Goal: Task Accomplishment & Management: Manage account settings

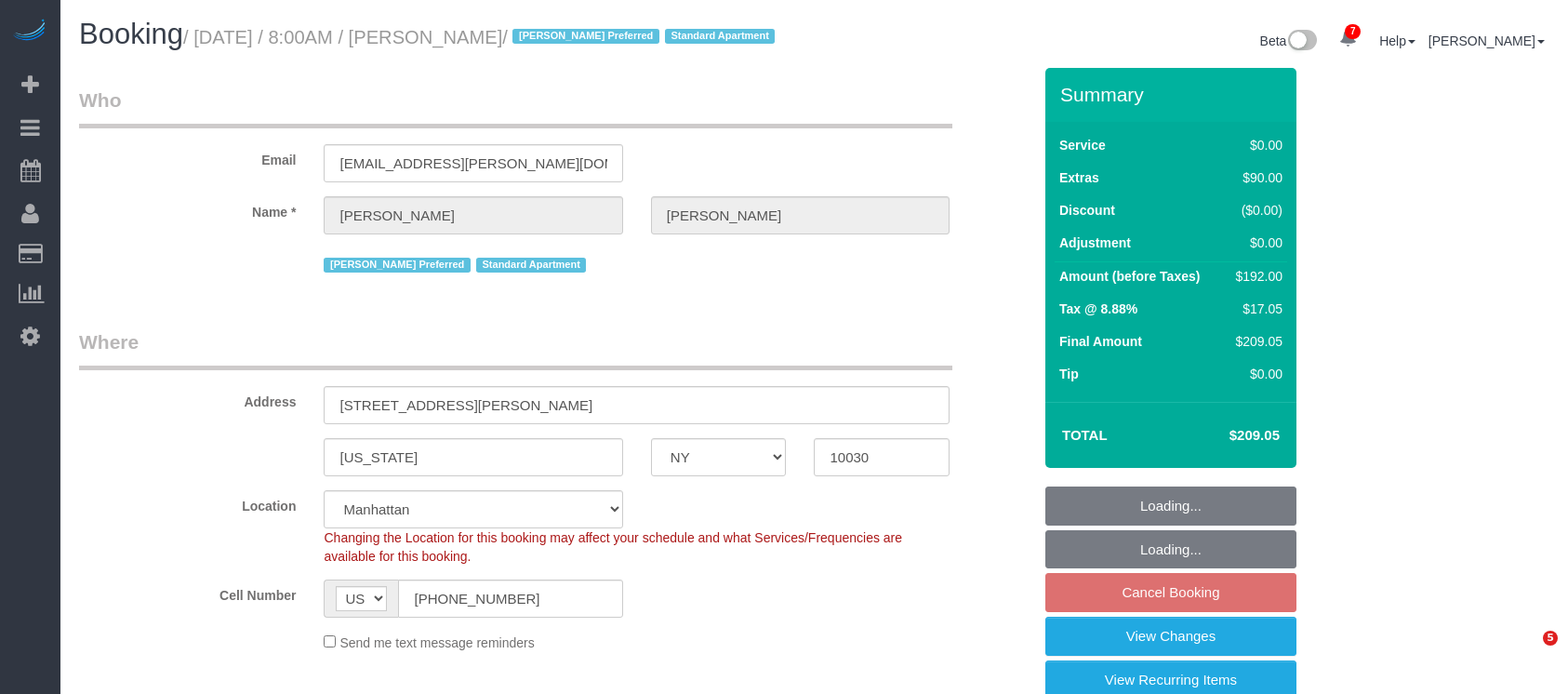
select select "NY"
select select "spot1"
select select "number:89"
select select "number:90"
select select "number:15"
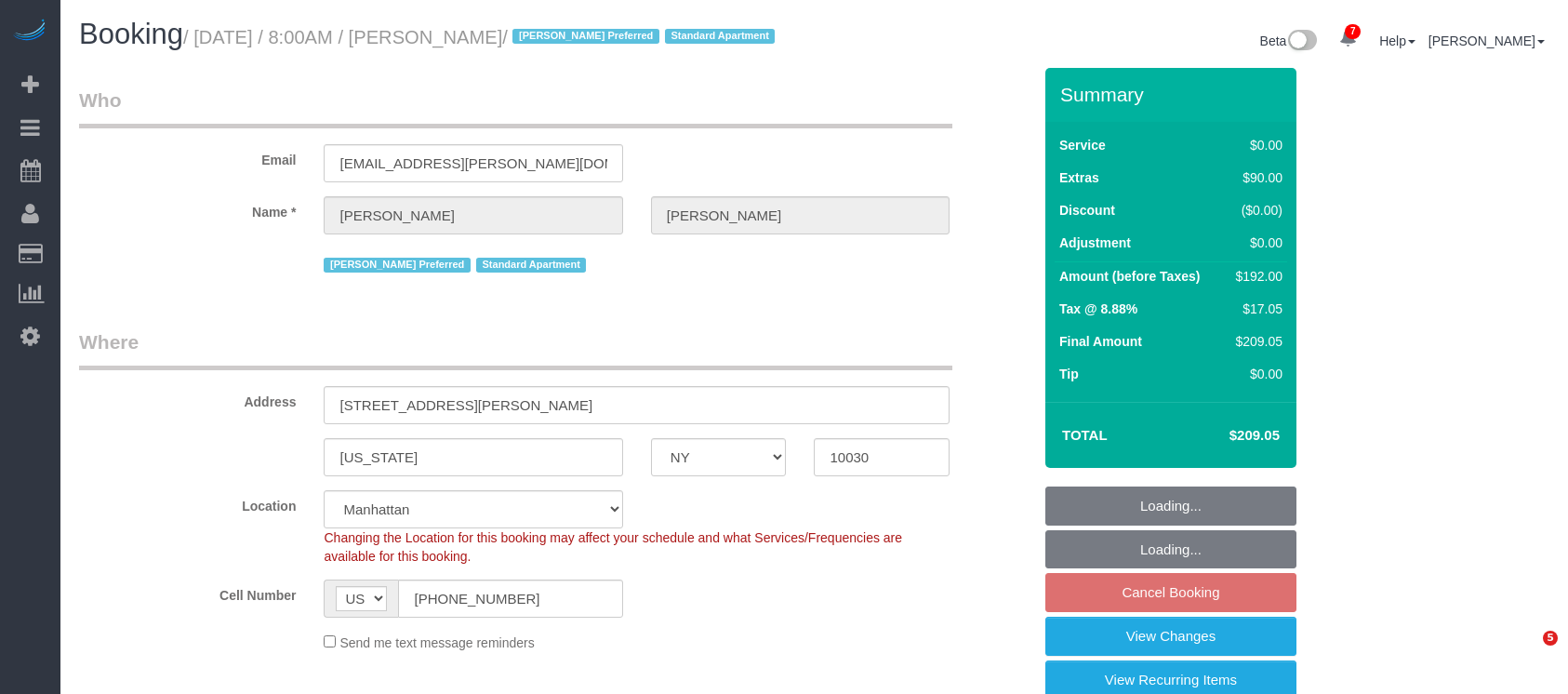
select select "number:6"
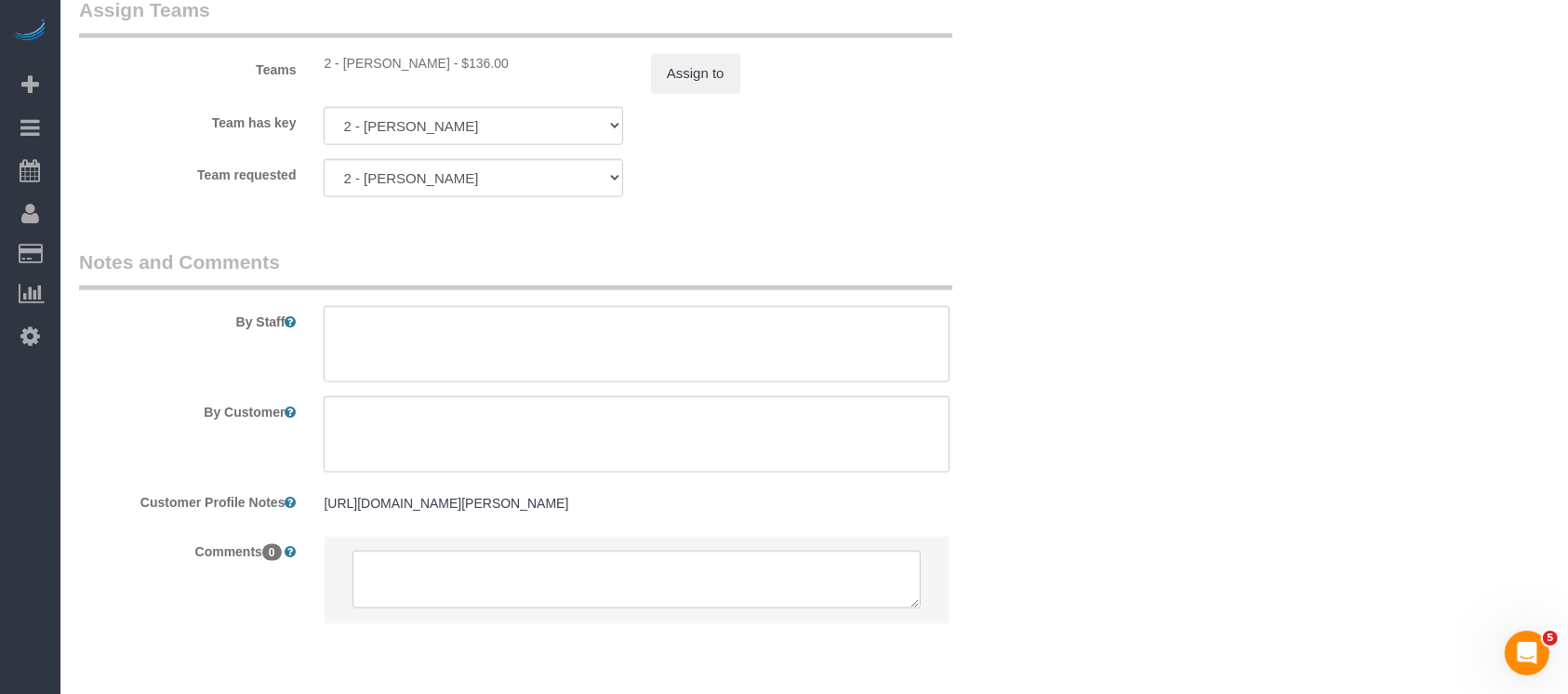
scroll to position [2478, 0]
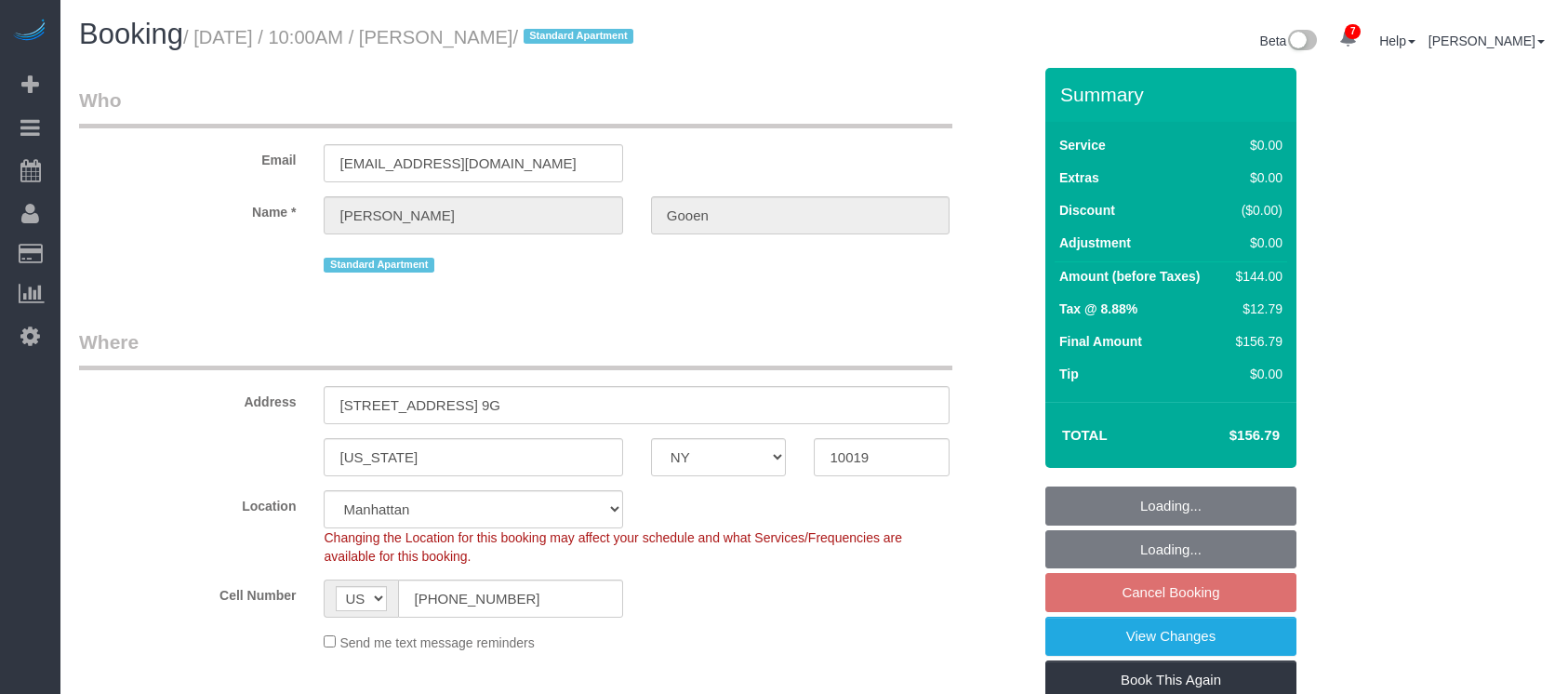
select select "NY"
select select "1"
select select "number:57"
select select "number:72"
select select "number:15"
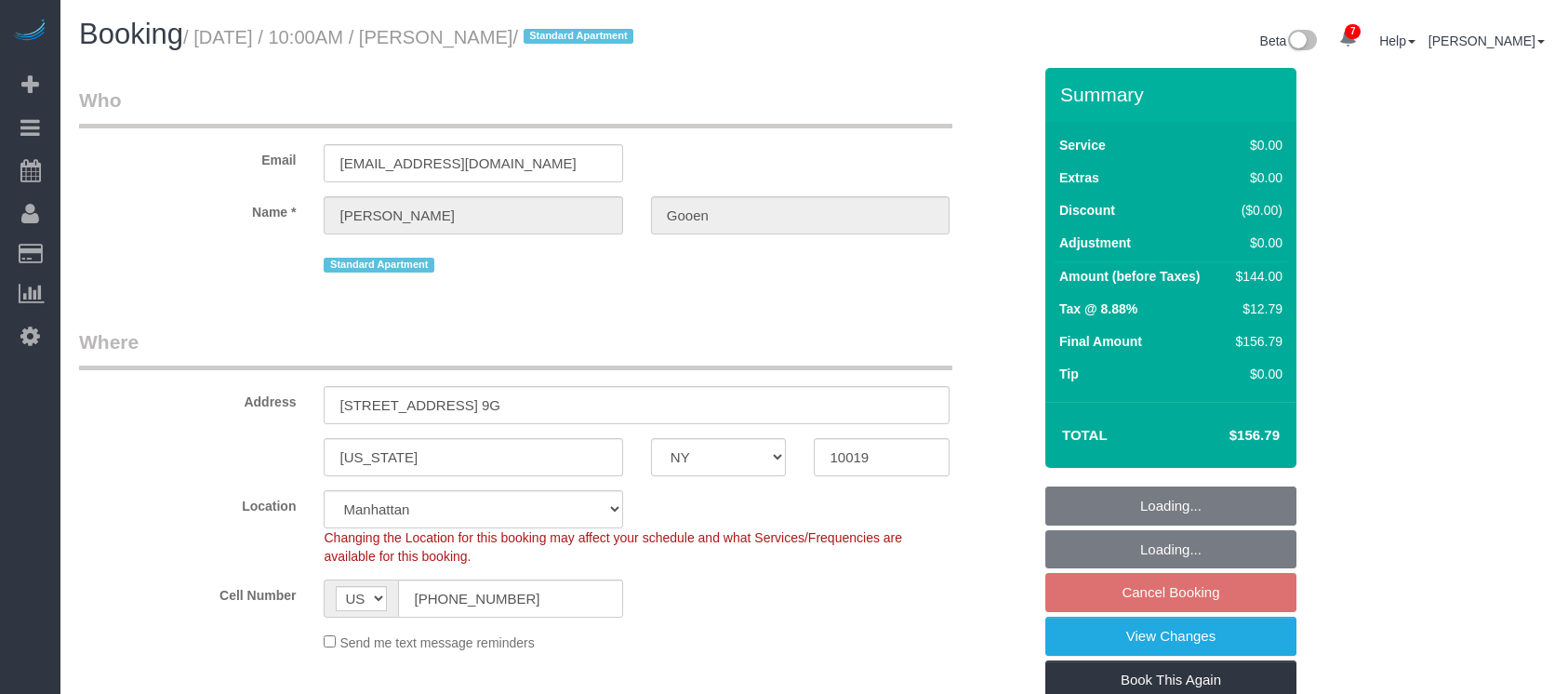
select select "number:7"
select select "spot62"
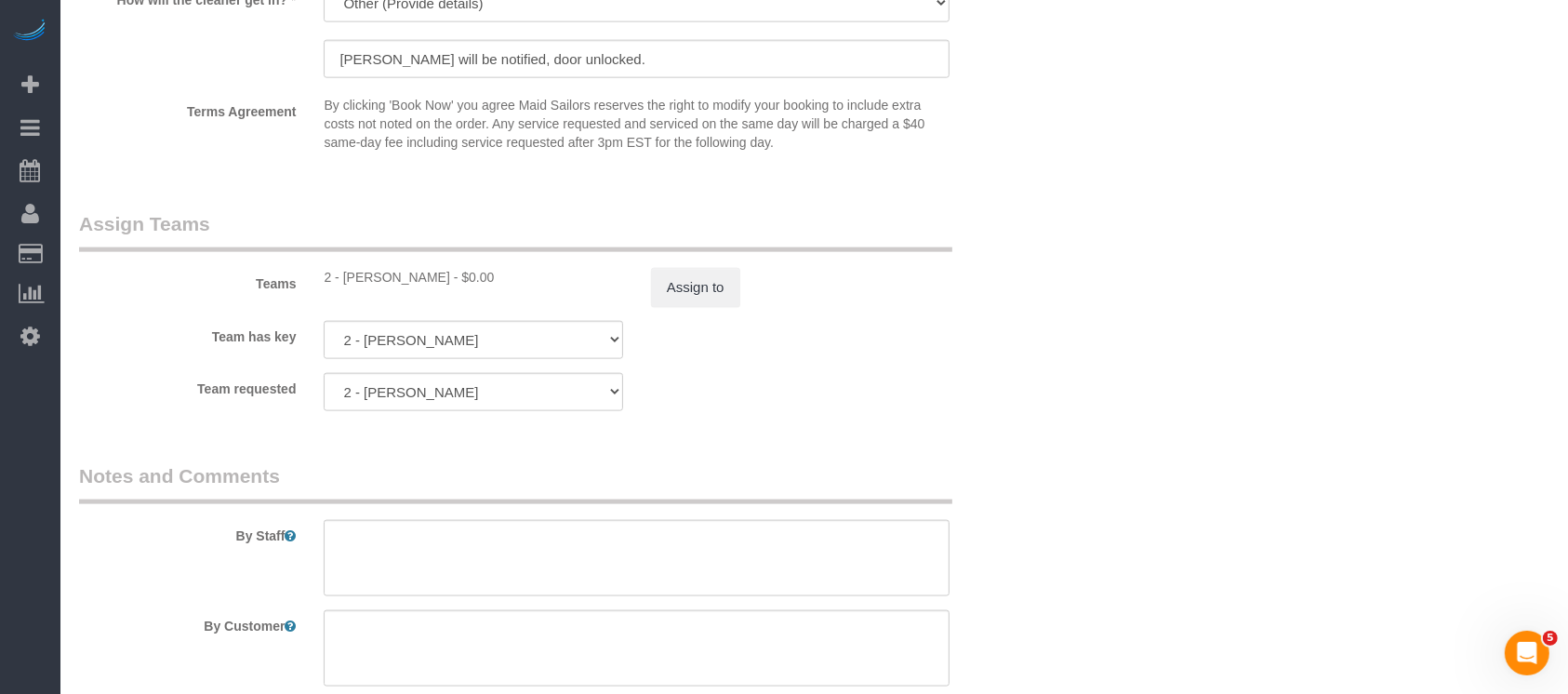
scroll to position [2478, 0]
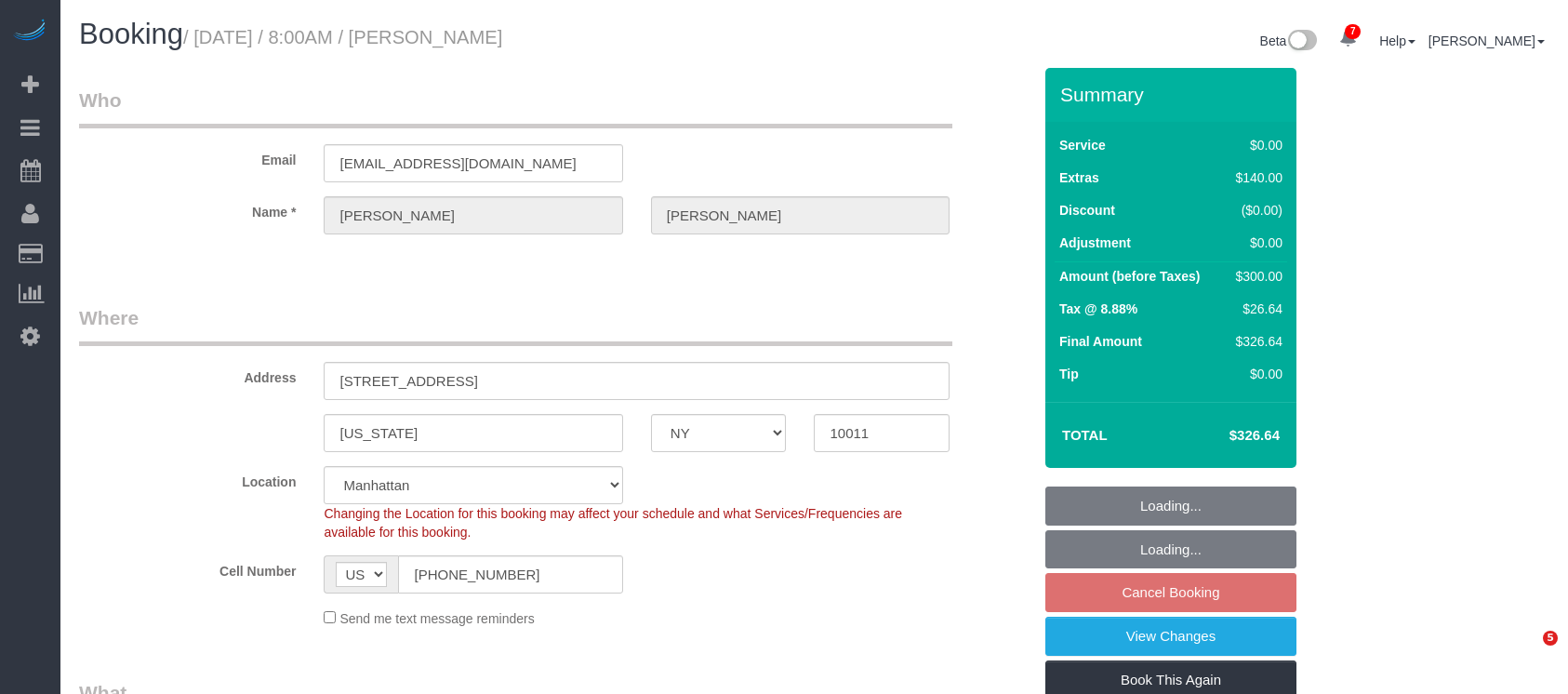
select select "NY"
select select "2"
select select "spot60"
select select "number:56"
select select "number:76"
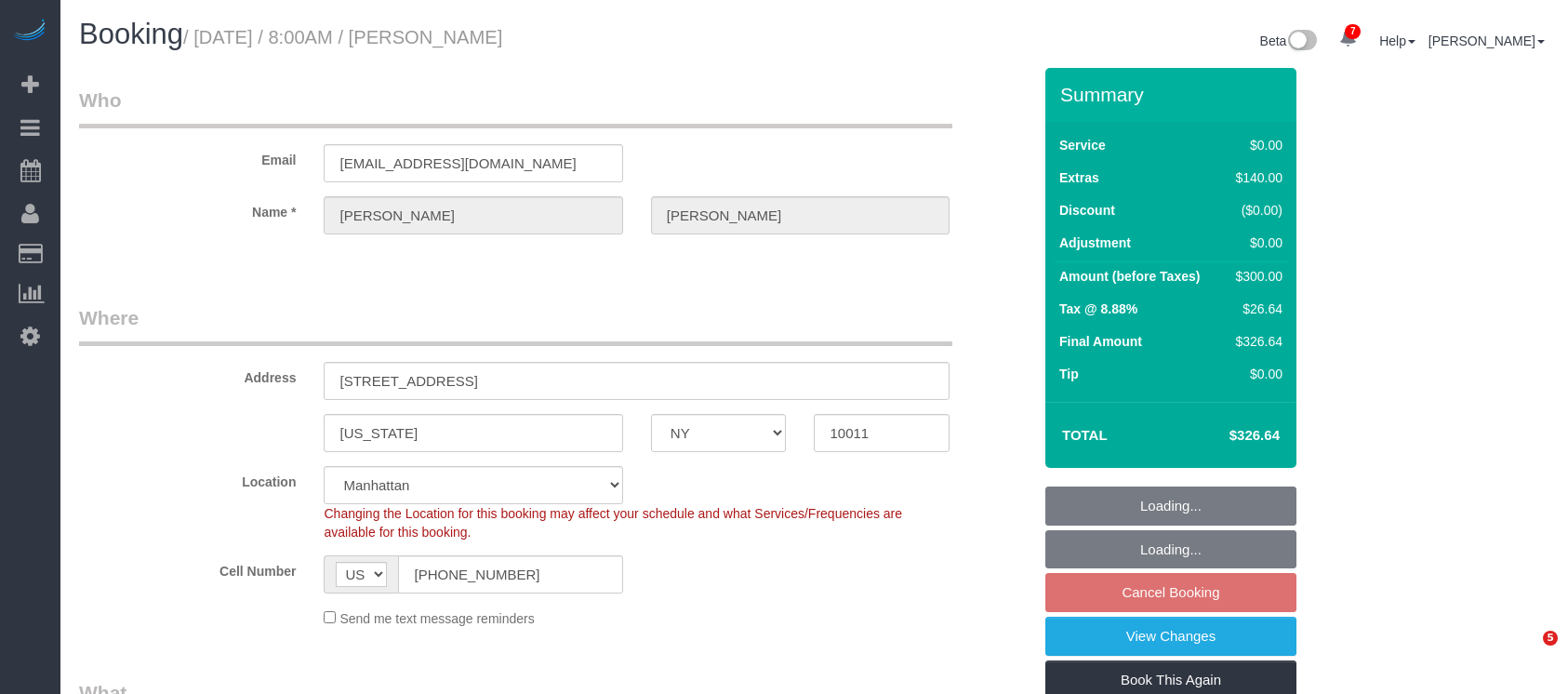
select select "number:15"
select select "number:7"
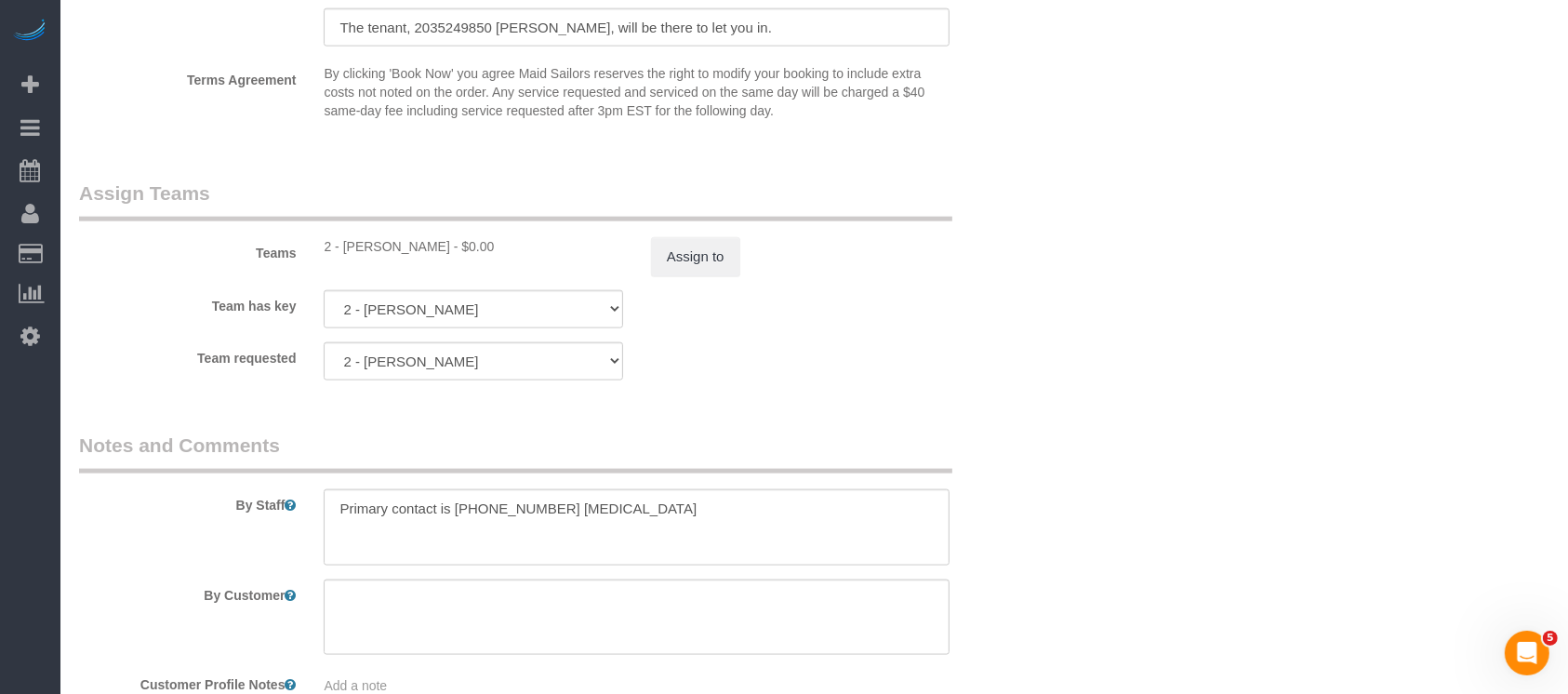
scroll to position [2355, 0]
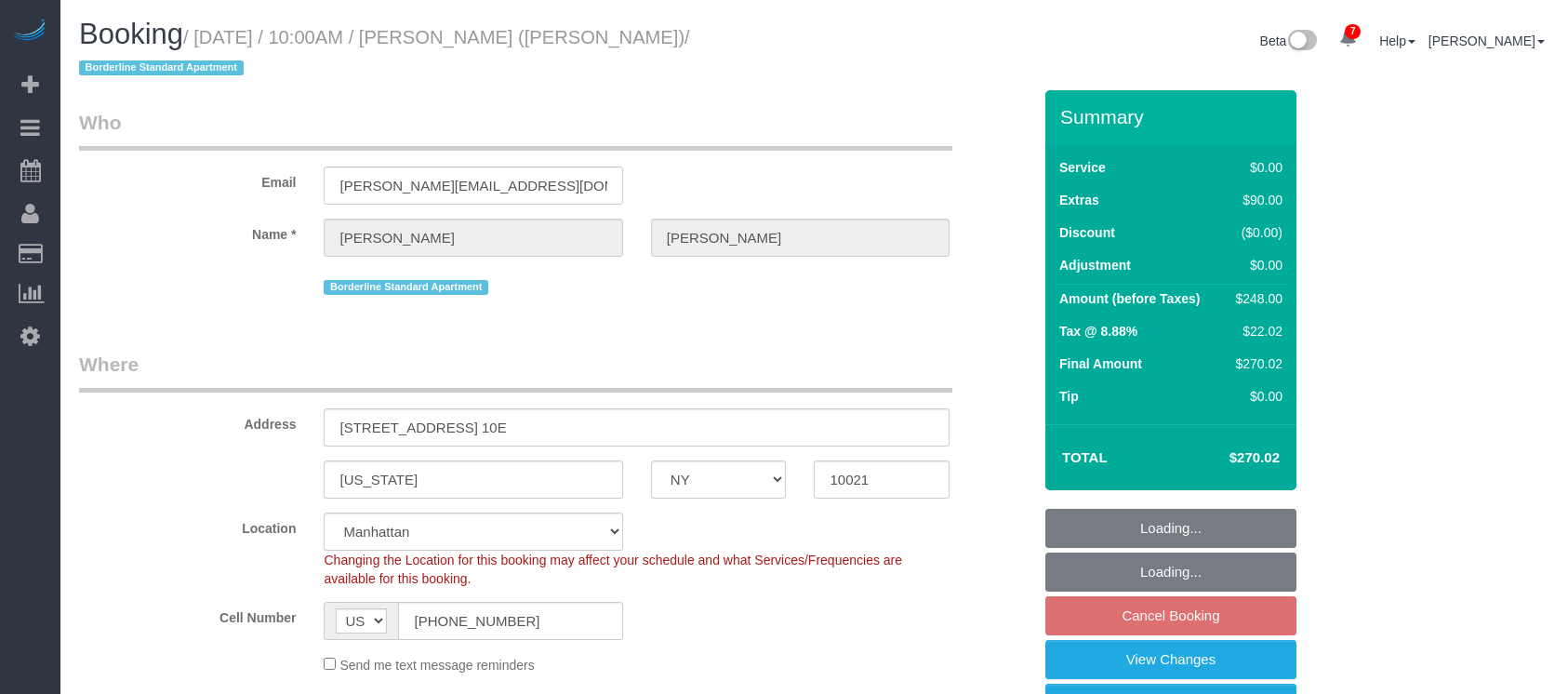
select select "NY"
select select "2"
select select "string:stripe-pm_1R58S94VGloSiKo7oTDM75CS"
select select "number:57"
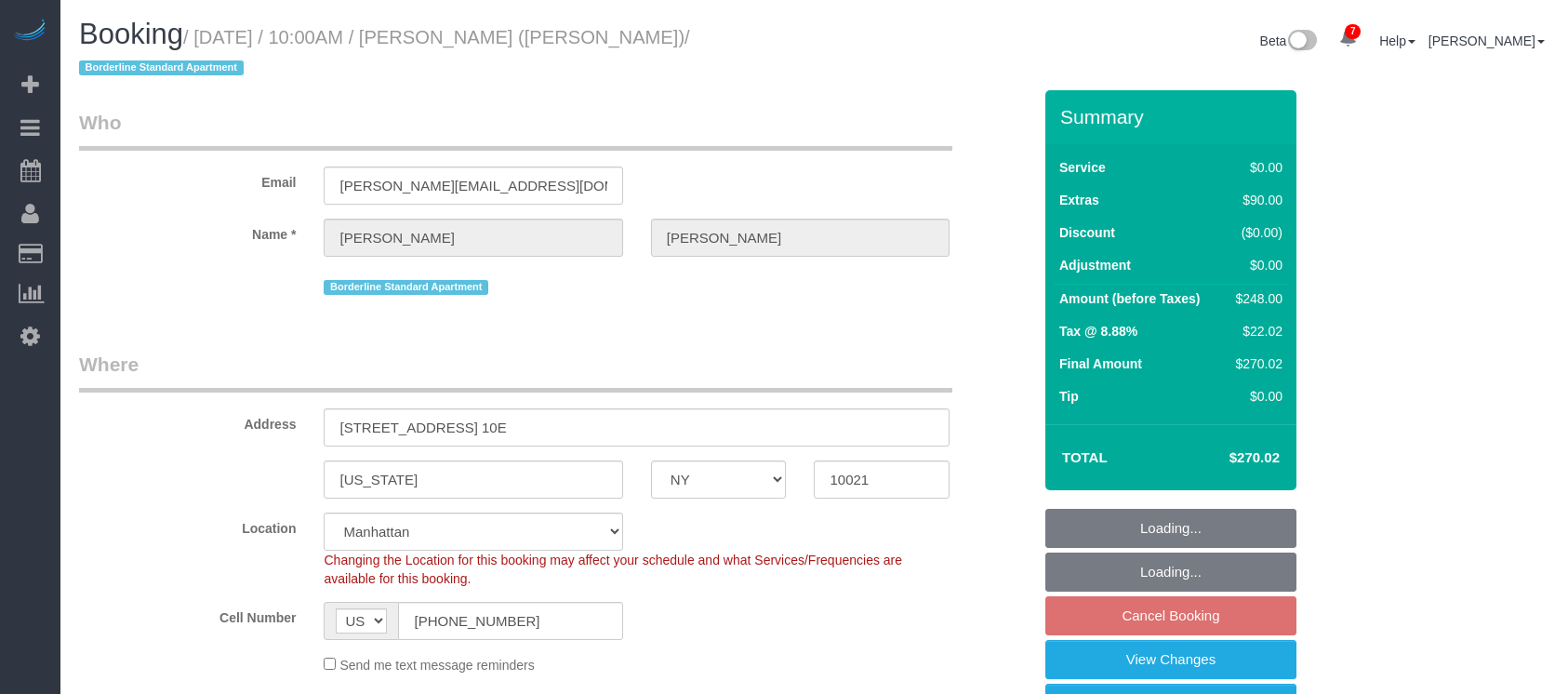
select select "number:73"
select select "number:15"
select select "number:6"
select select "spot62"
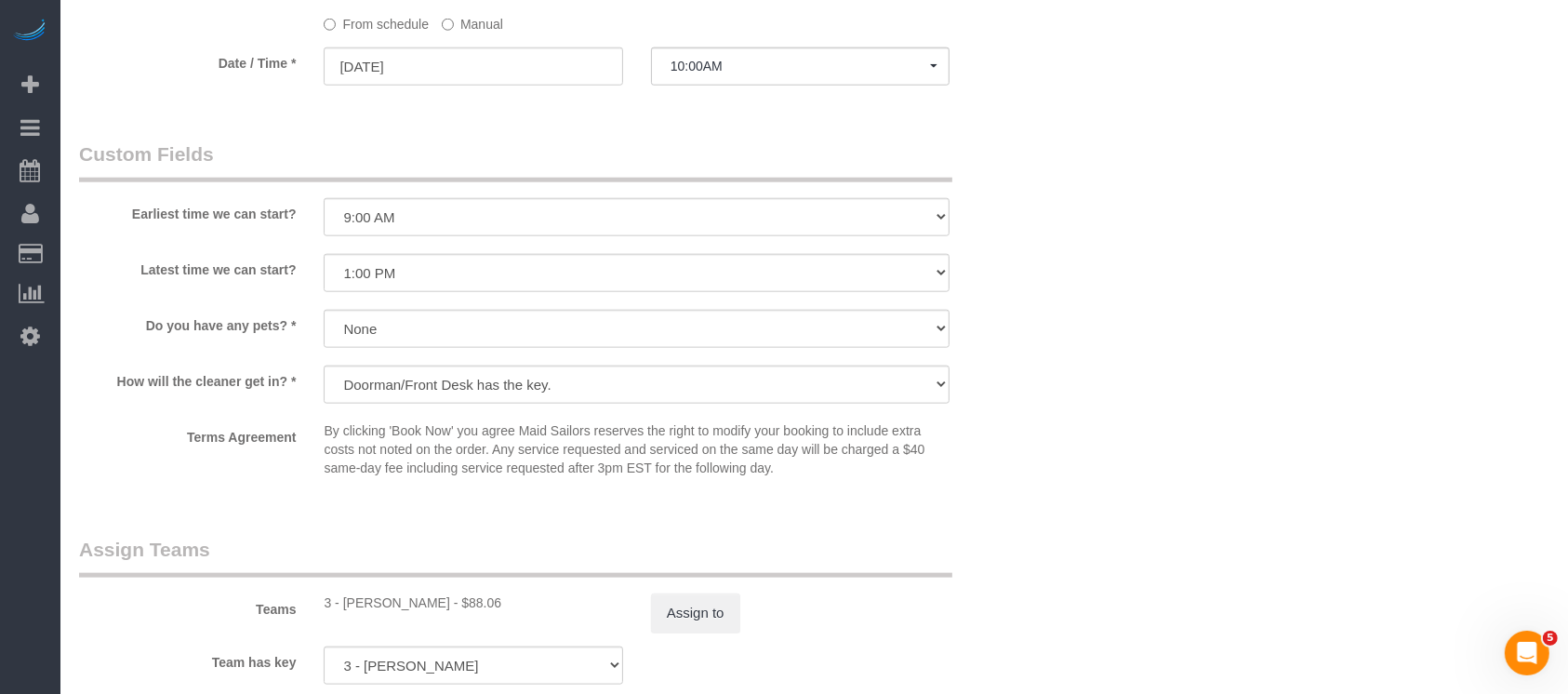
scroll to position [2355, 0]
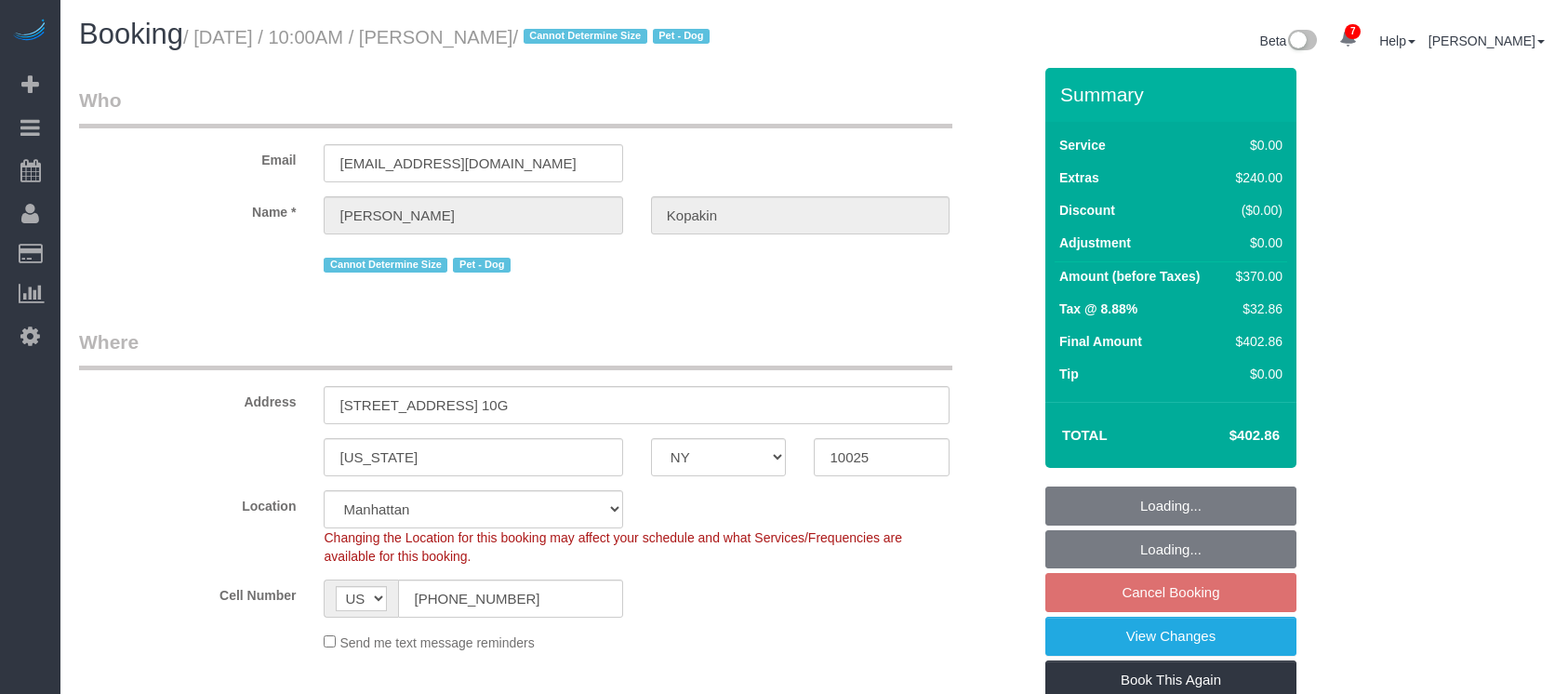
select select "NY"
select select "1"
select select "string:stripe-pm_1PyaSr4VGloSiKo7ahxQI7VL"
select select "spot3"
select select "number:58"
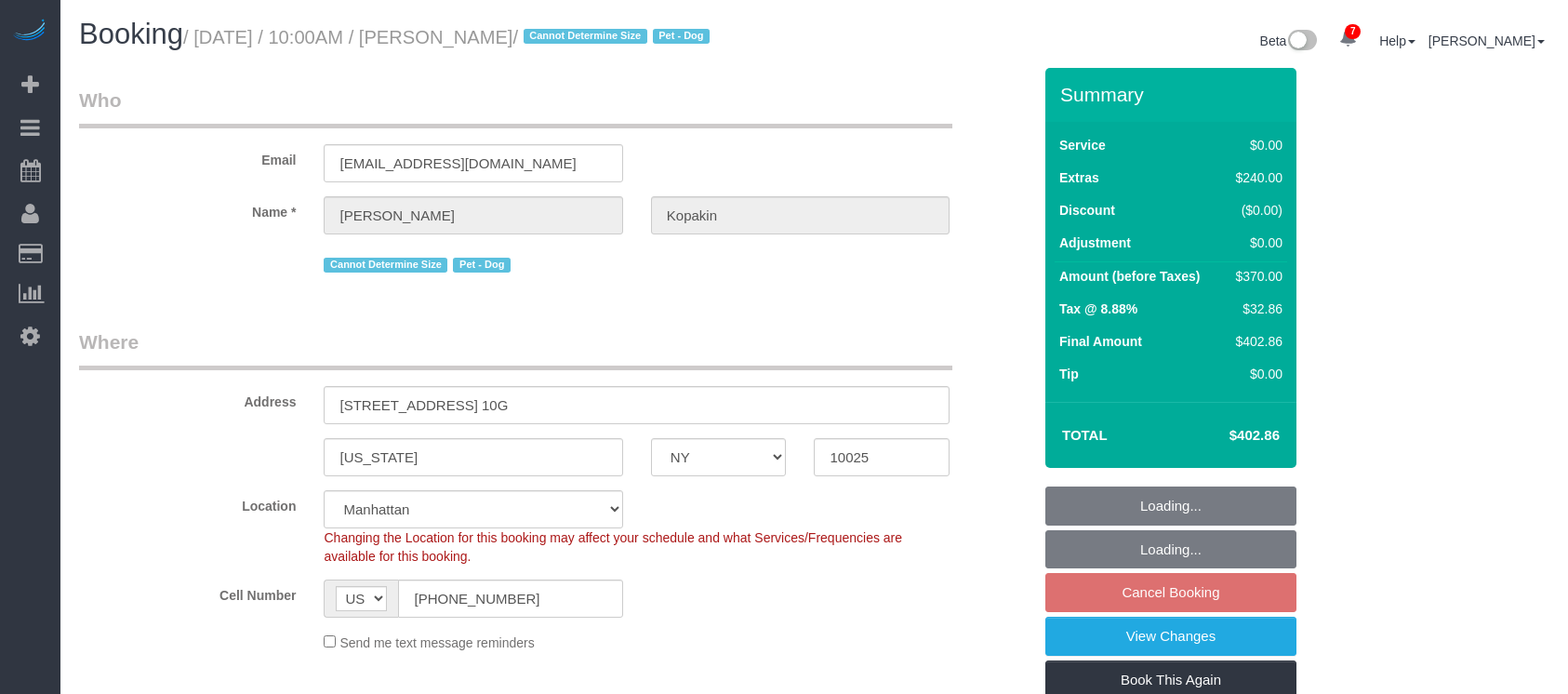
select select "number:72"
select select "number:13"
select select "number:5"
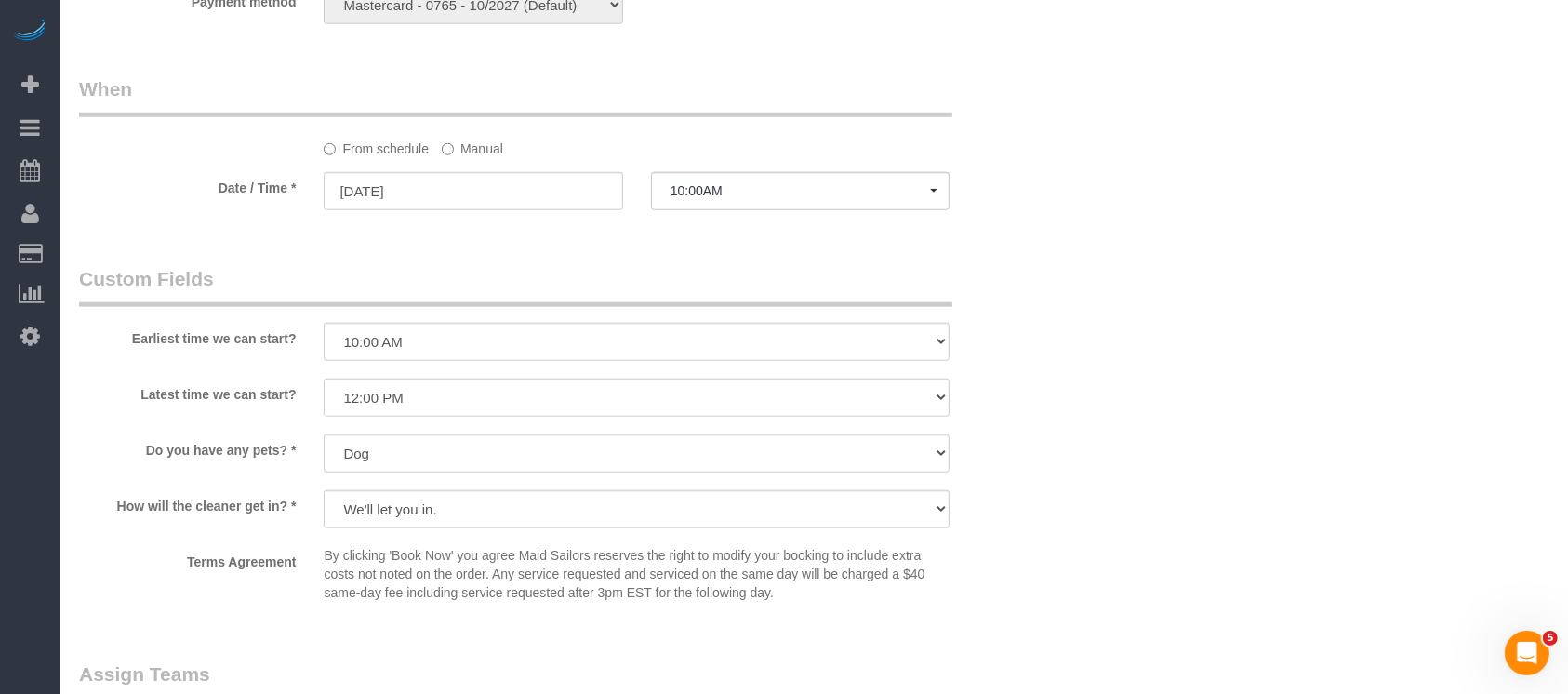
scroll to position [2107, 0]
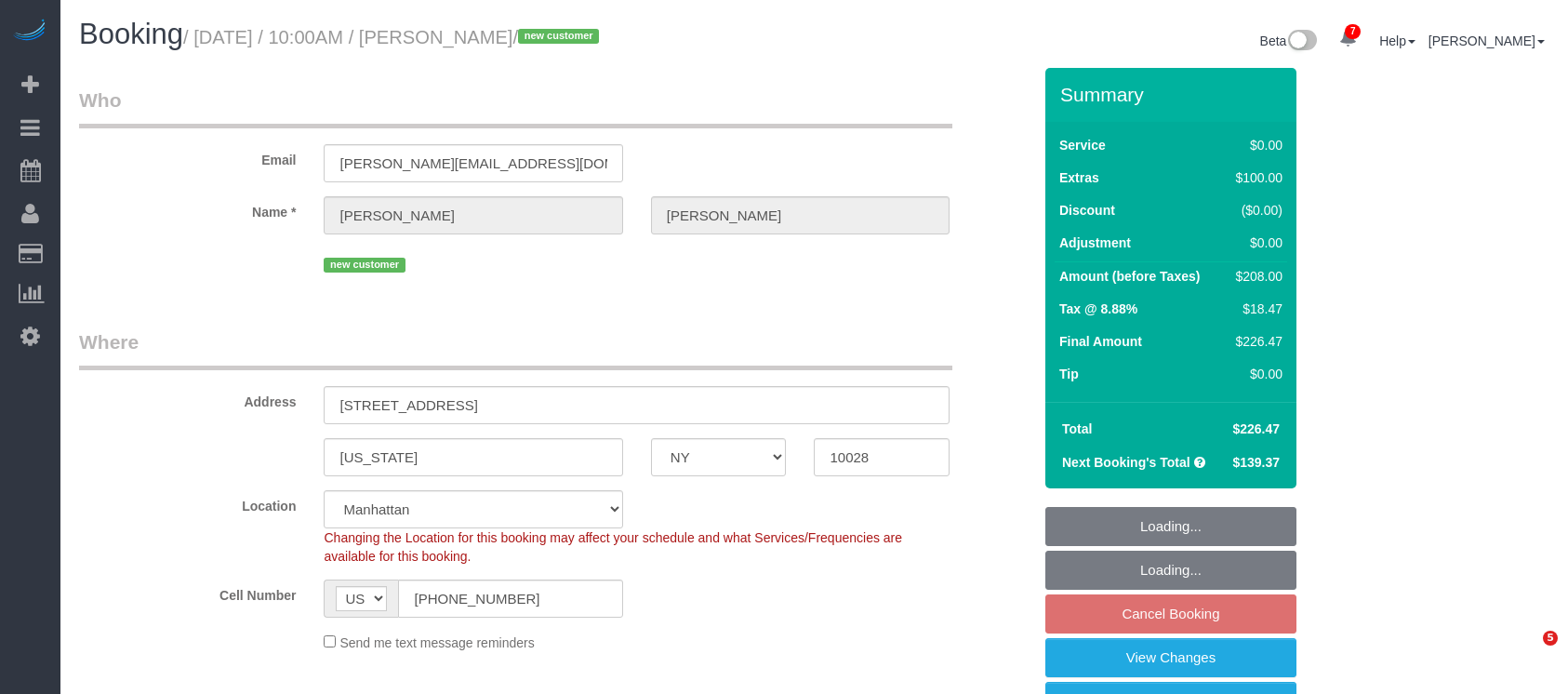
select select "NY"
select select "1"
select select "spot3"
select select "number:89"
select select "number:90"
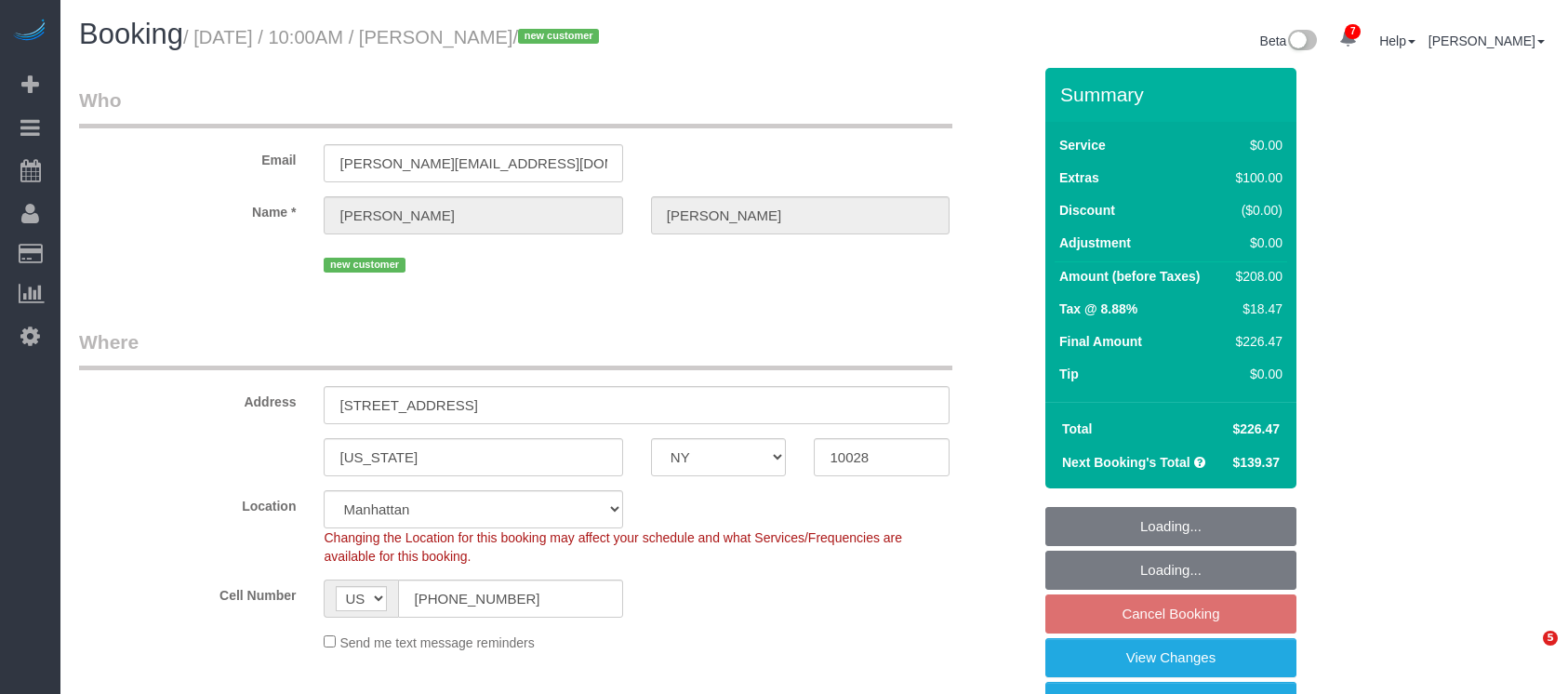
select select "number:15"
select select "number:5"
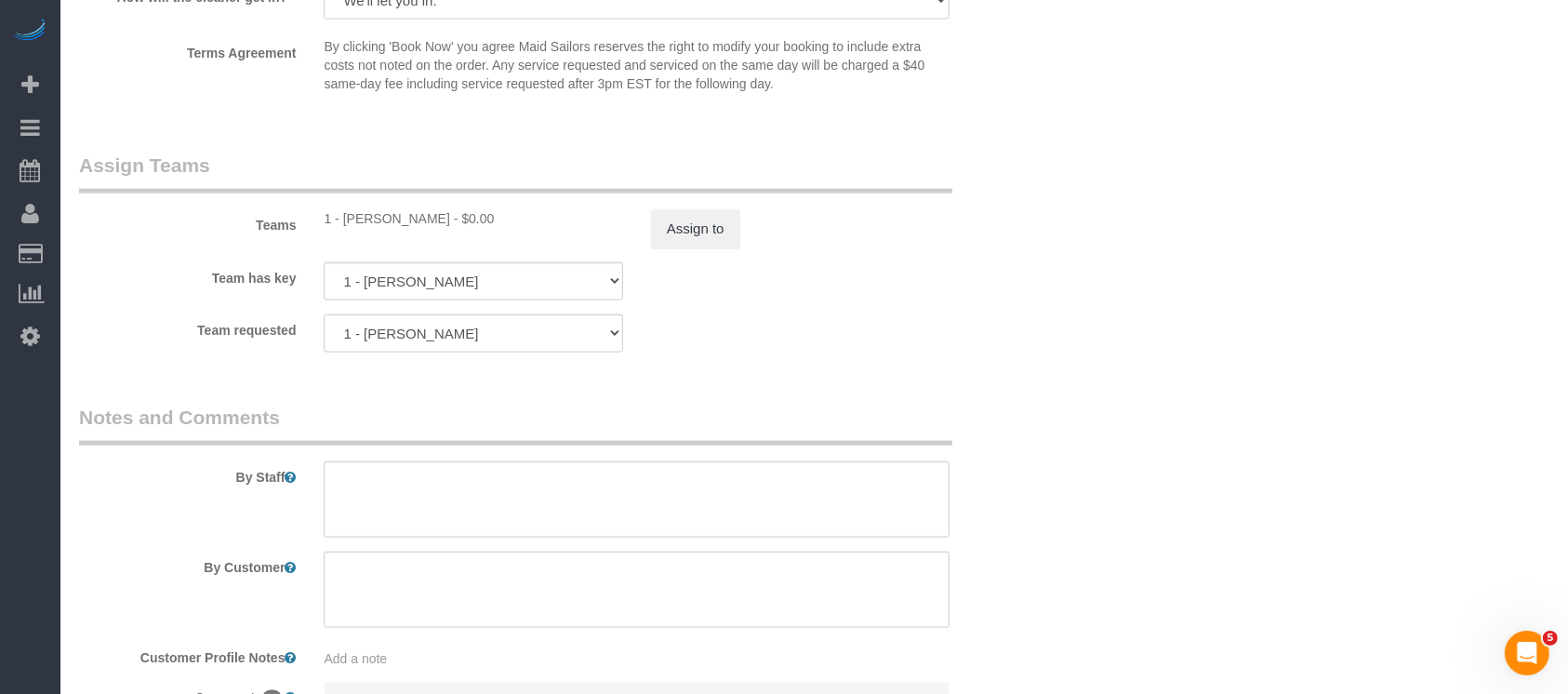
scroll to position [2562, 0]
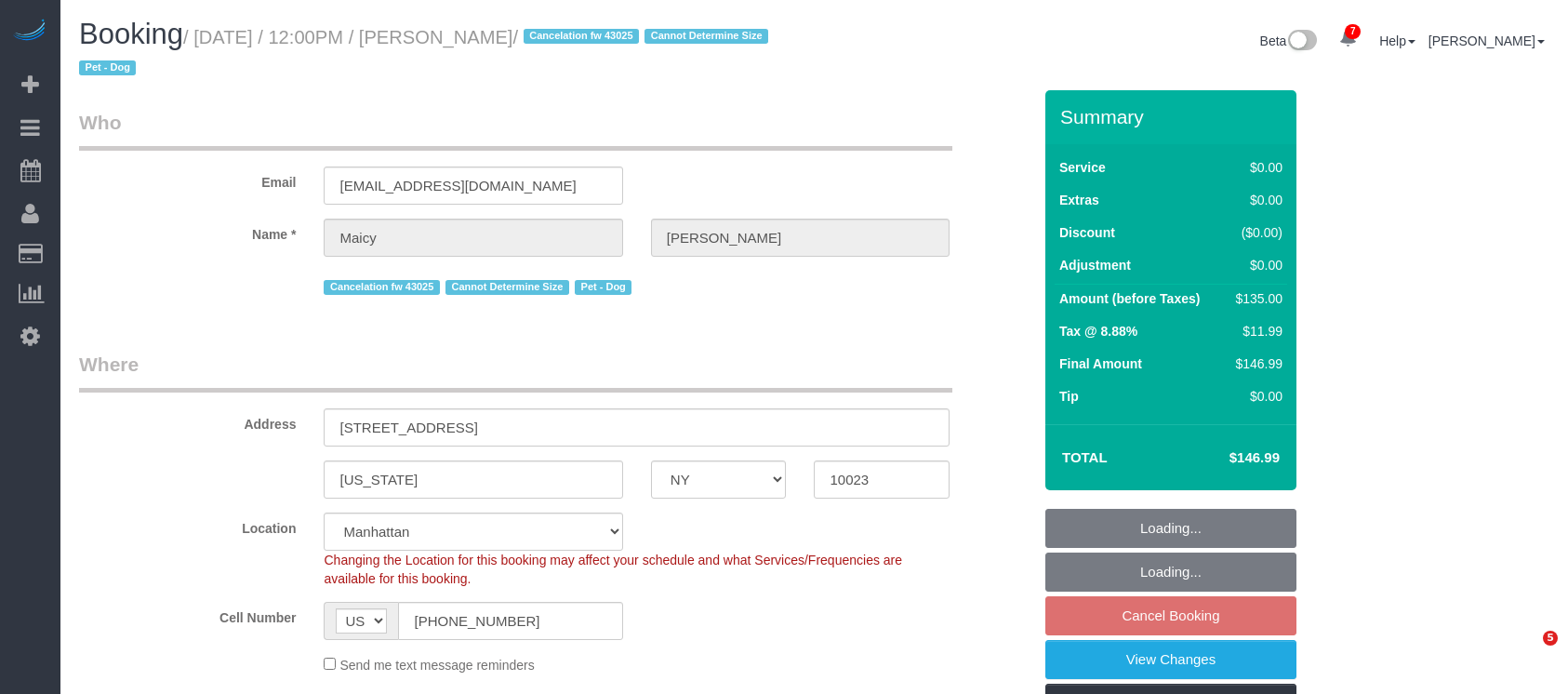
select select "NY"
select select "spot5"
select select "number:58"
select select "number:76"
select select "number:13"
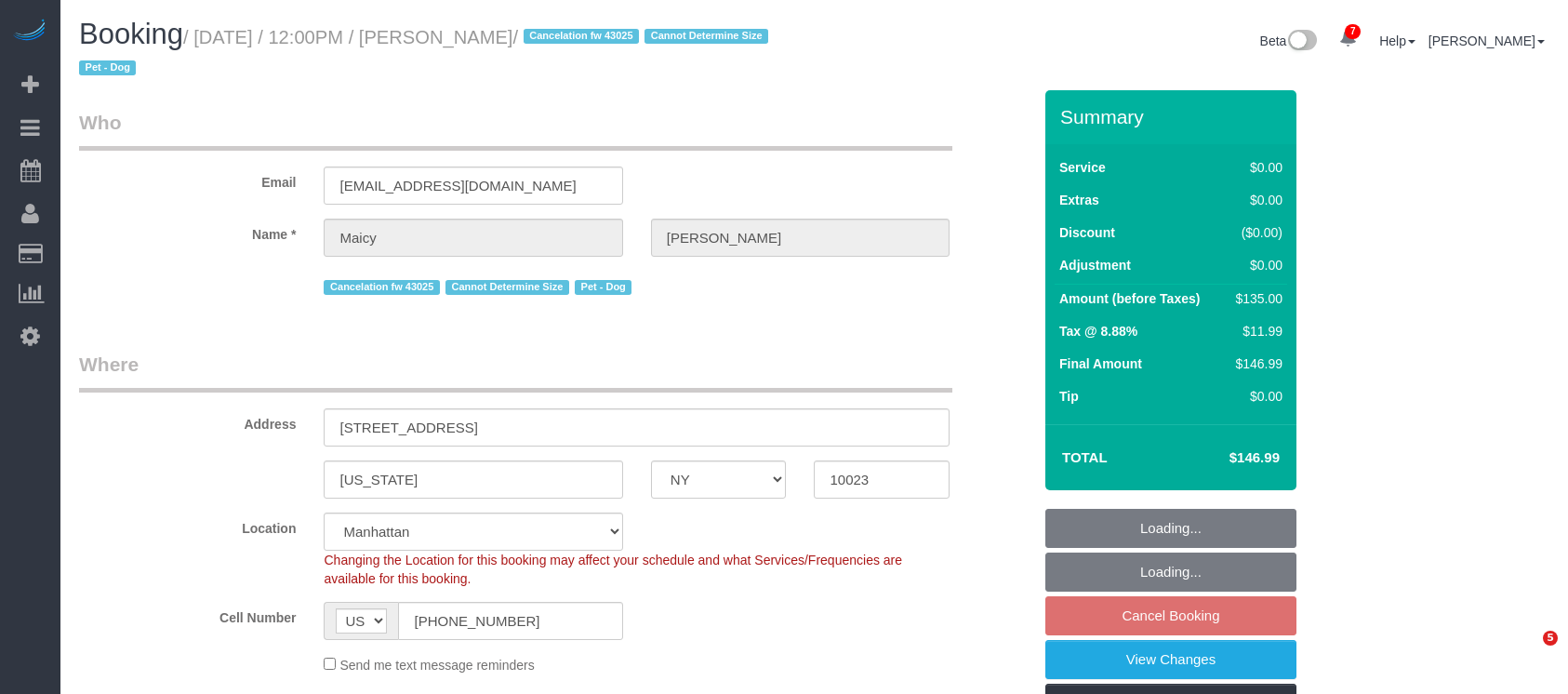
select select "number:5"
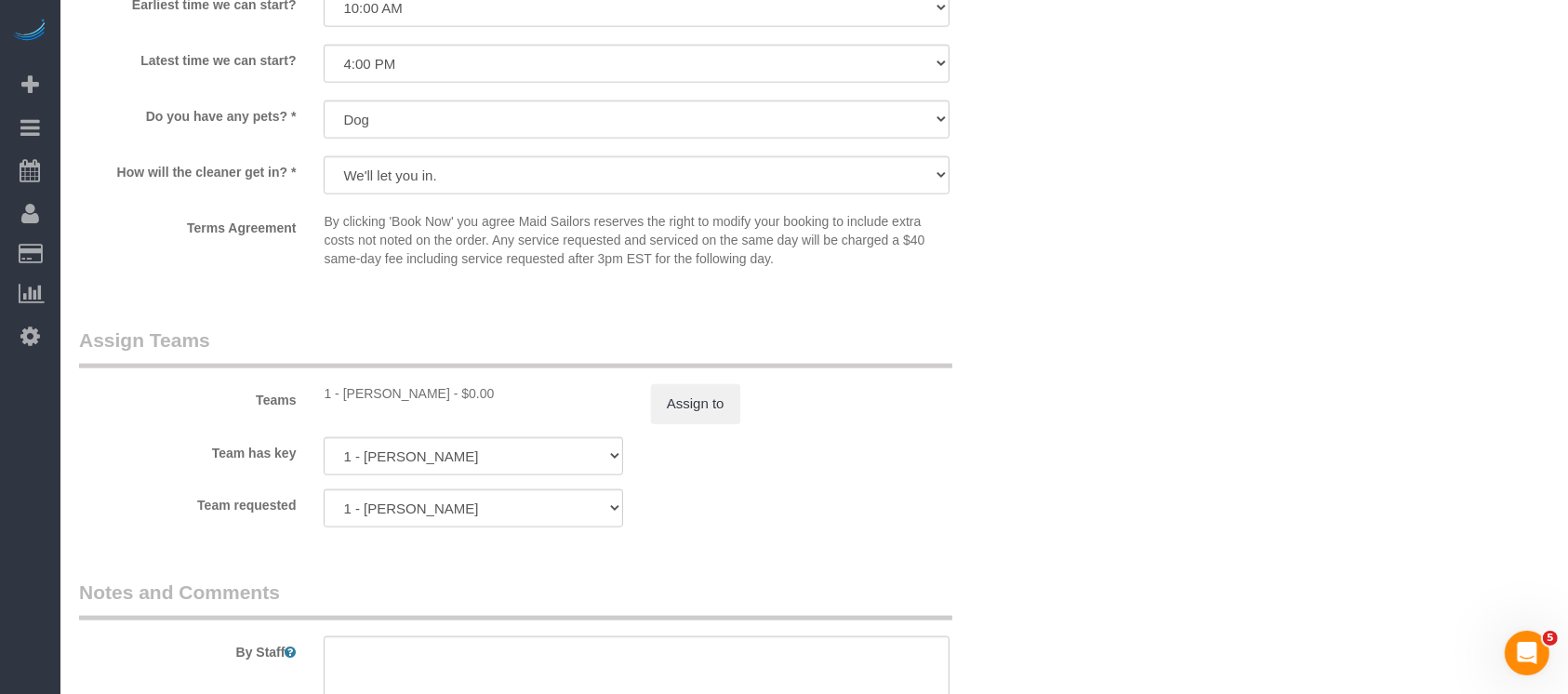
scroll to position [2231, 0]
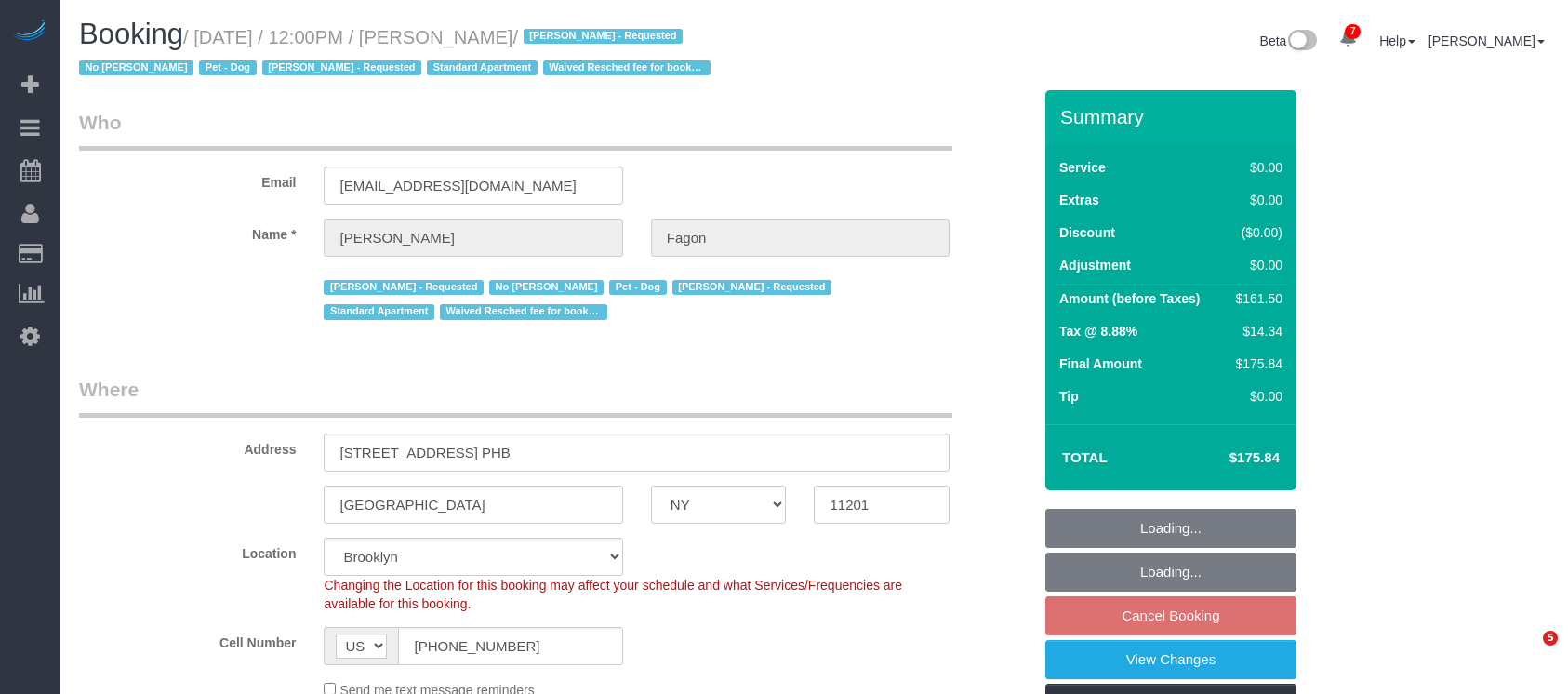
select select "NY"
select select "1"
select select "2"
select select "string:stripe-pm_1N7MCH4VGloSiKo7X7U6WIVW"
select select "spot5"
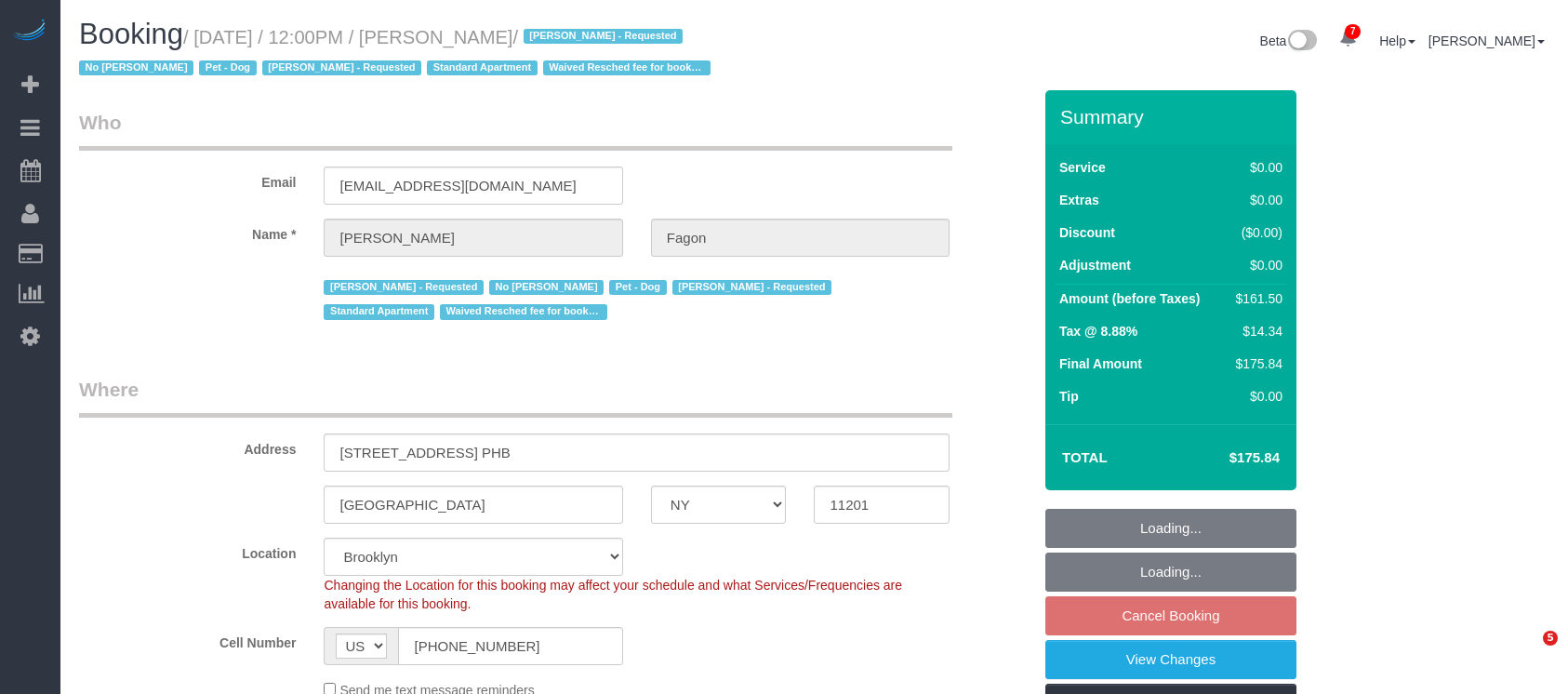
select select "number:60"
select select "number:74"
select select "number:13"
select select "number:5"
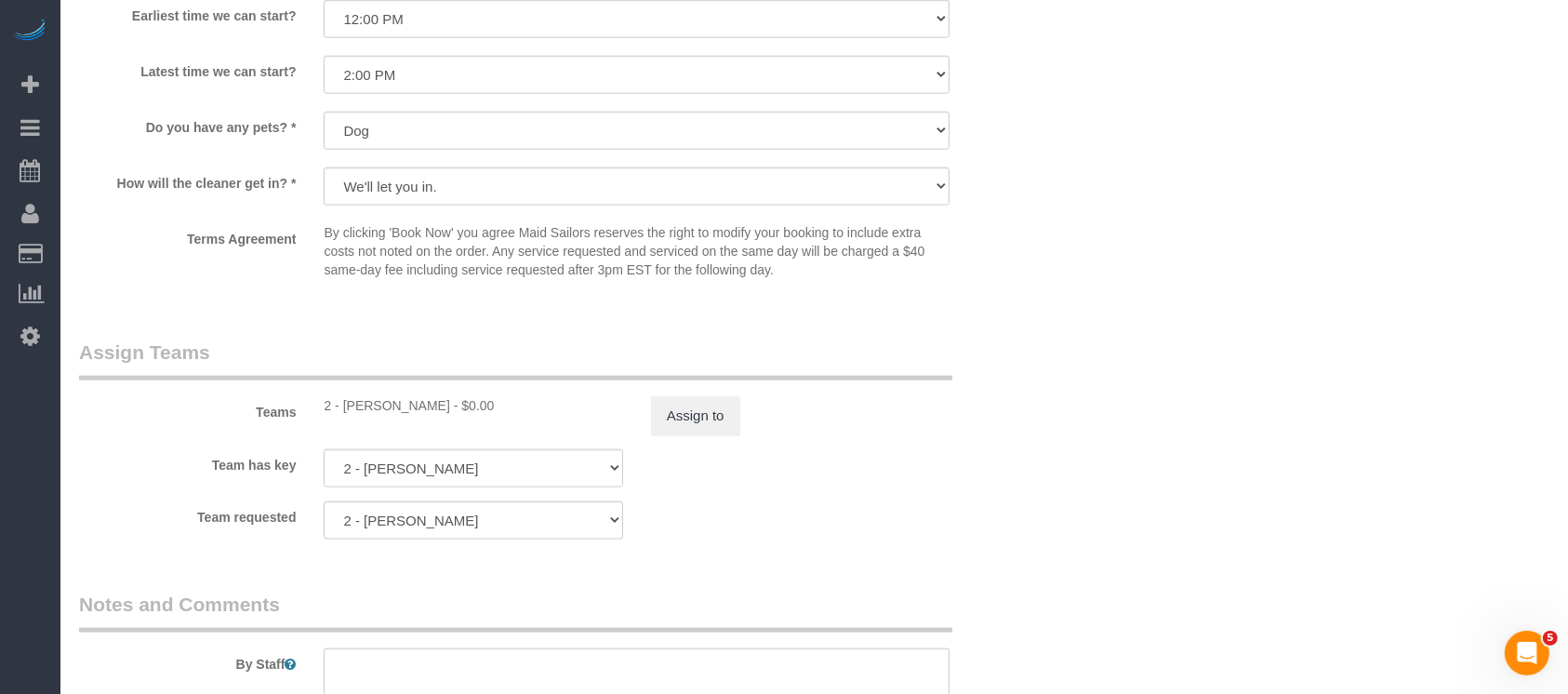
scroll to position [2355, 0]
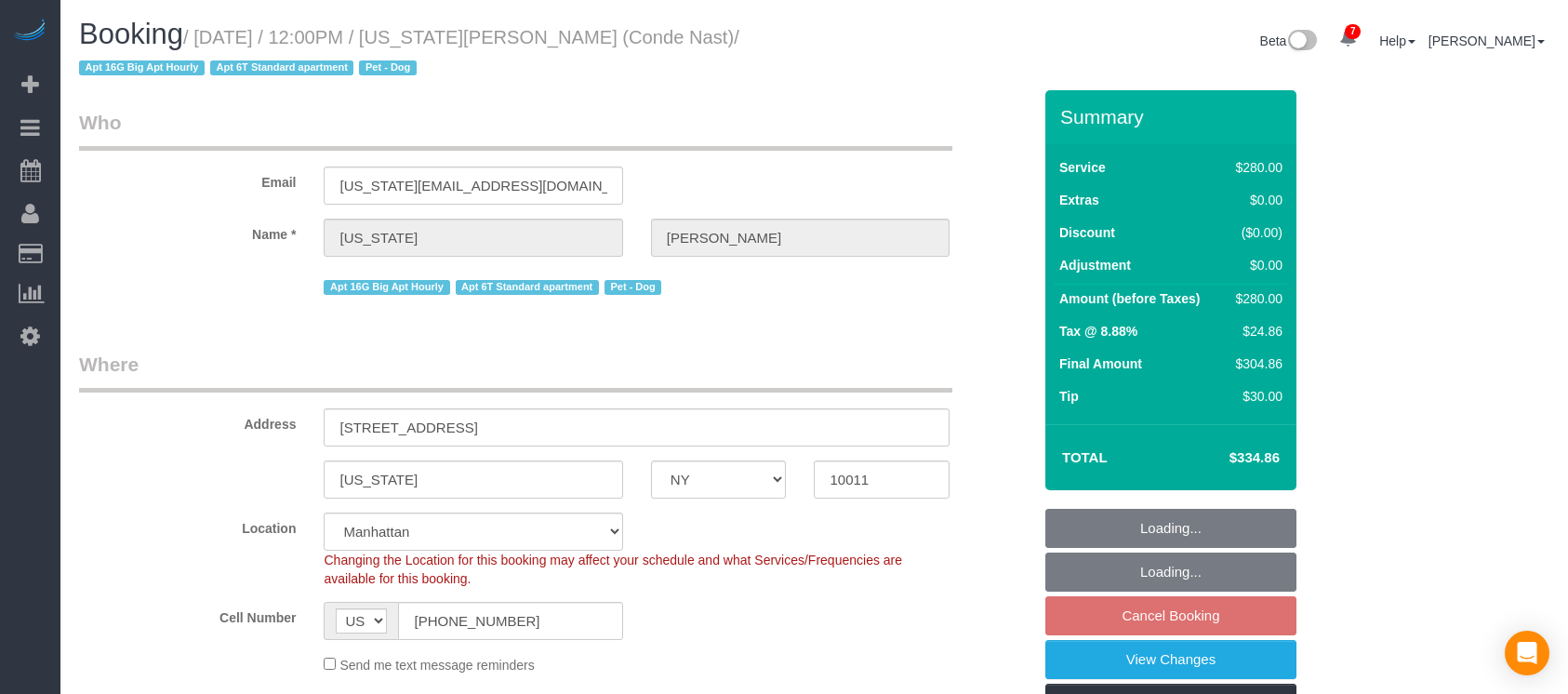
select select "NY"
select select "210"
select select "spot64"
select select "number:58"
select select "number:72"
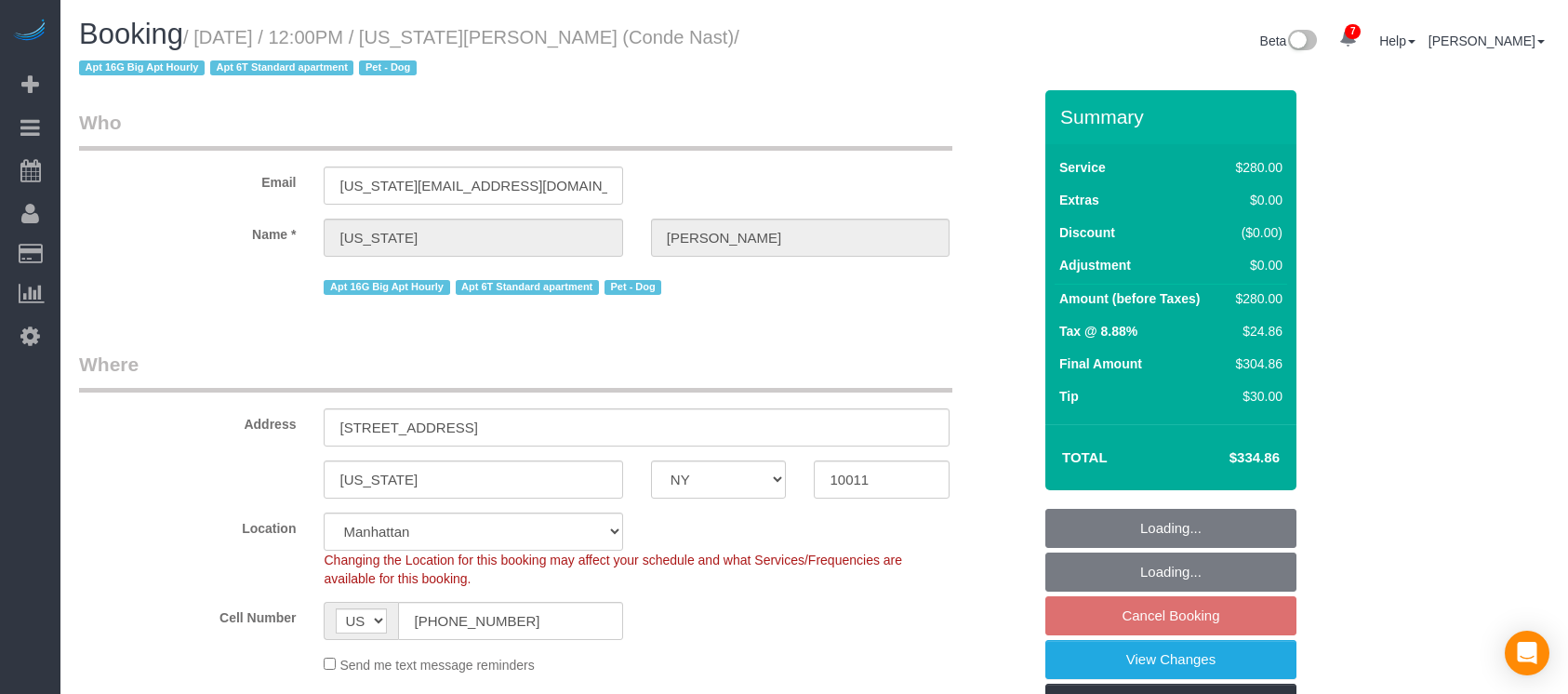
select select "number:13"
select select "number:6"
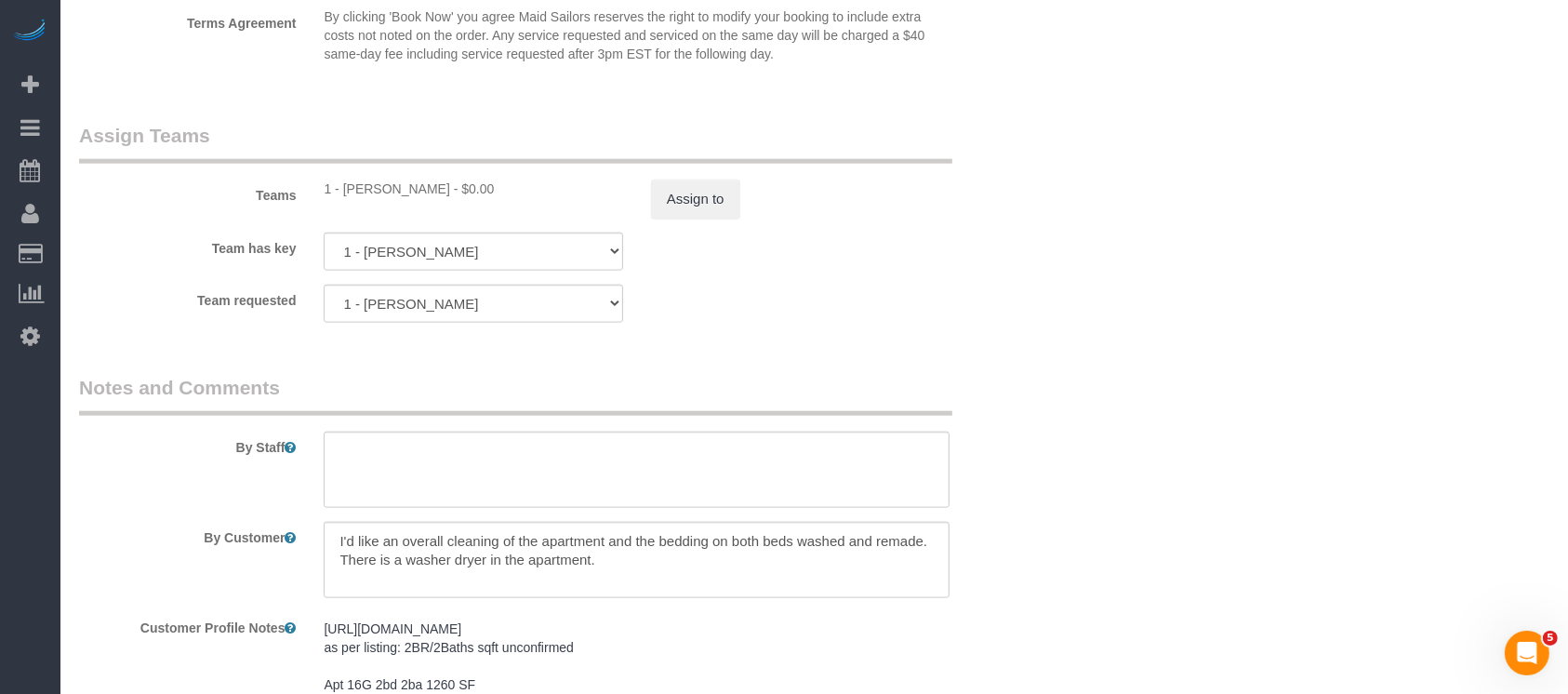
scroll to position [2107, 0]
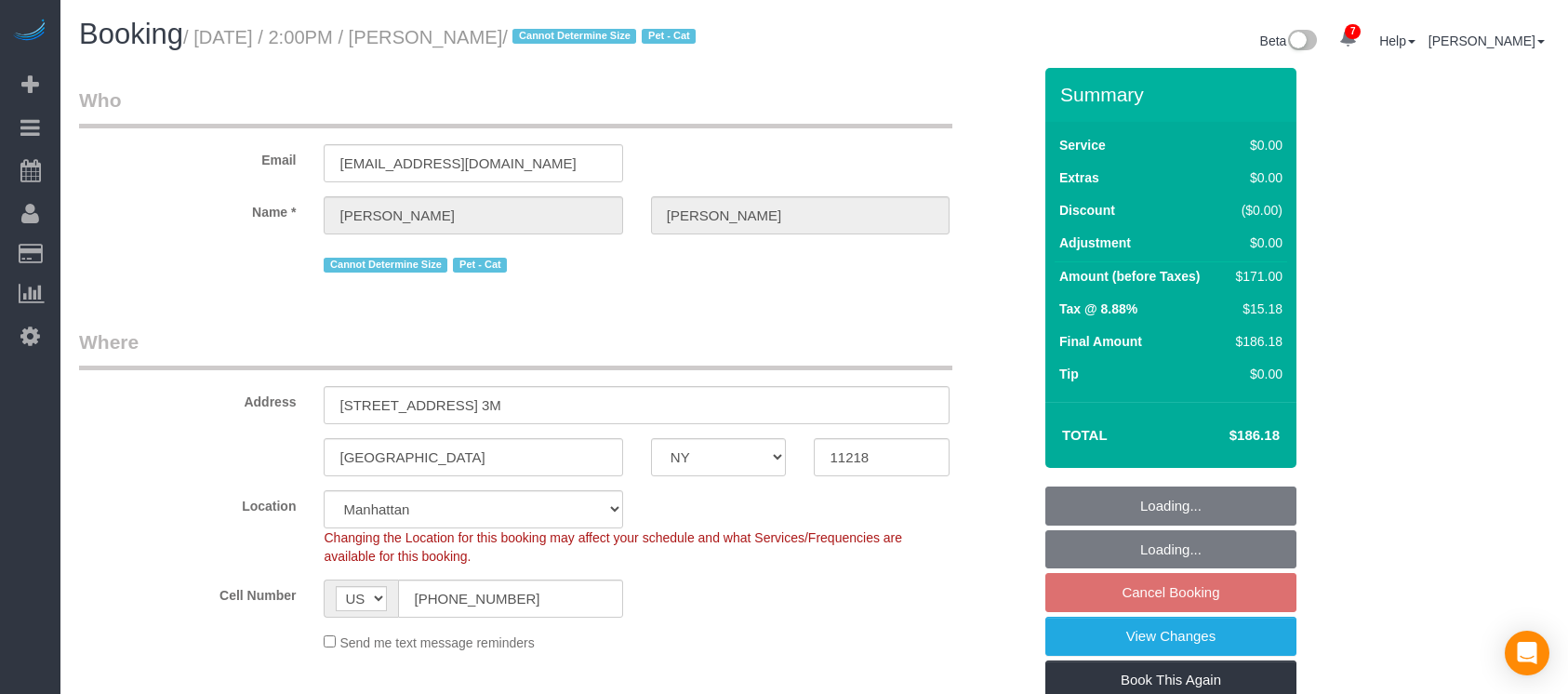
select select "NY"
select select "2"
select select "number:89"
select select "number:74"
select select "number:14"
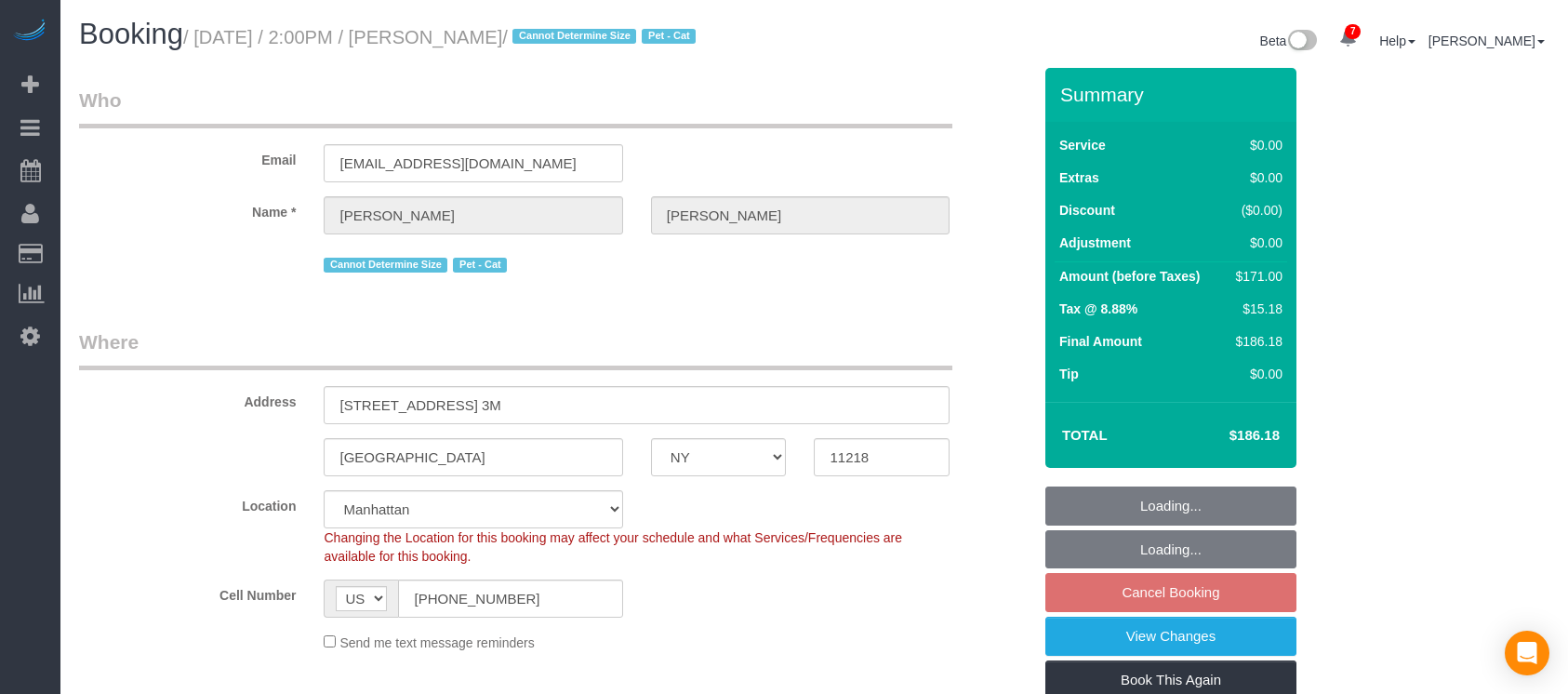
select select "number:5"
select select "spot66"
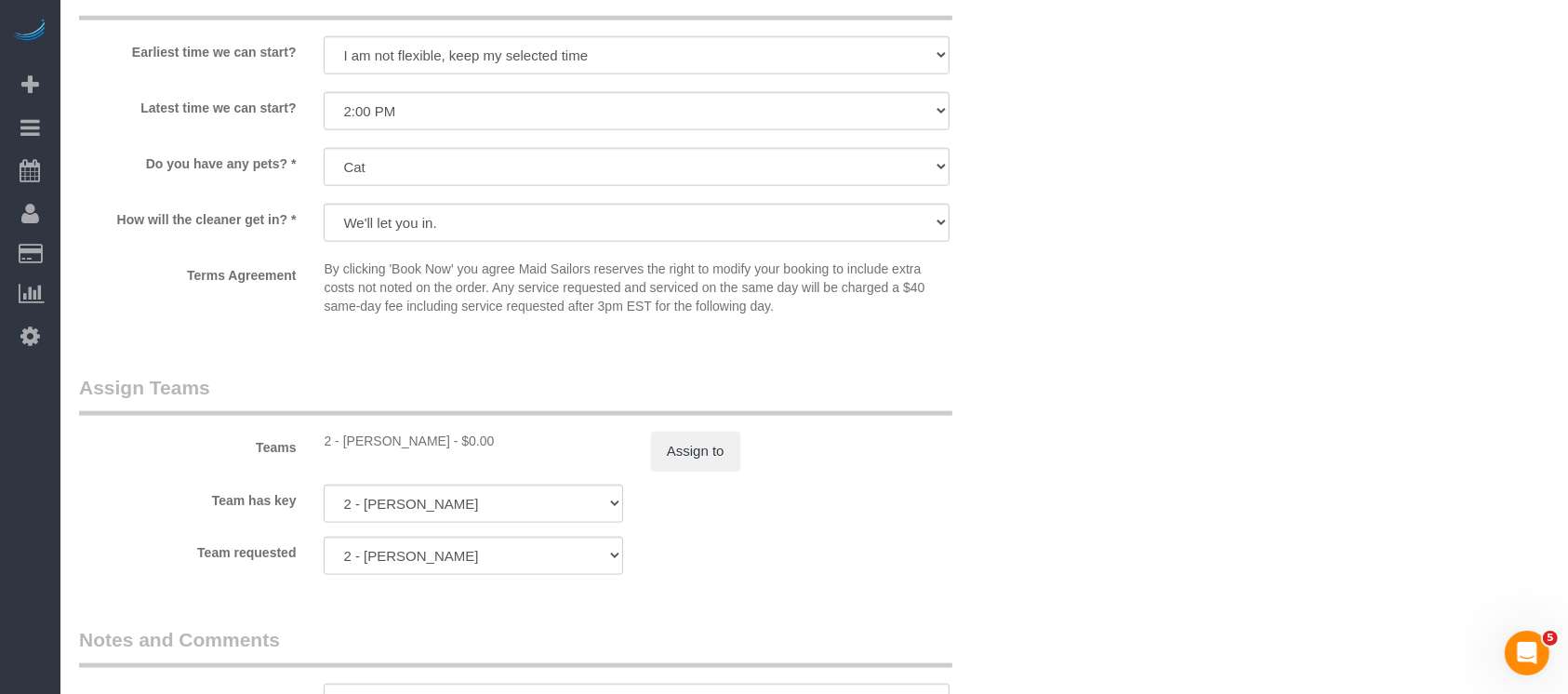
scroll to position [2231, 0]
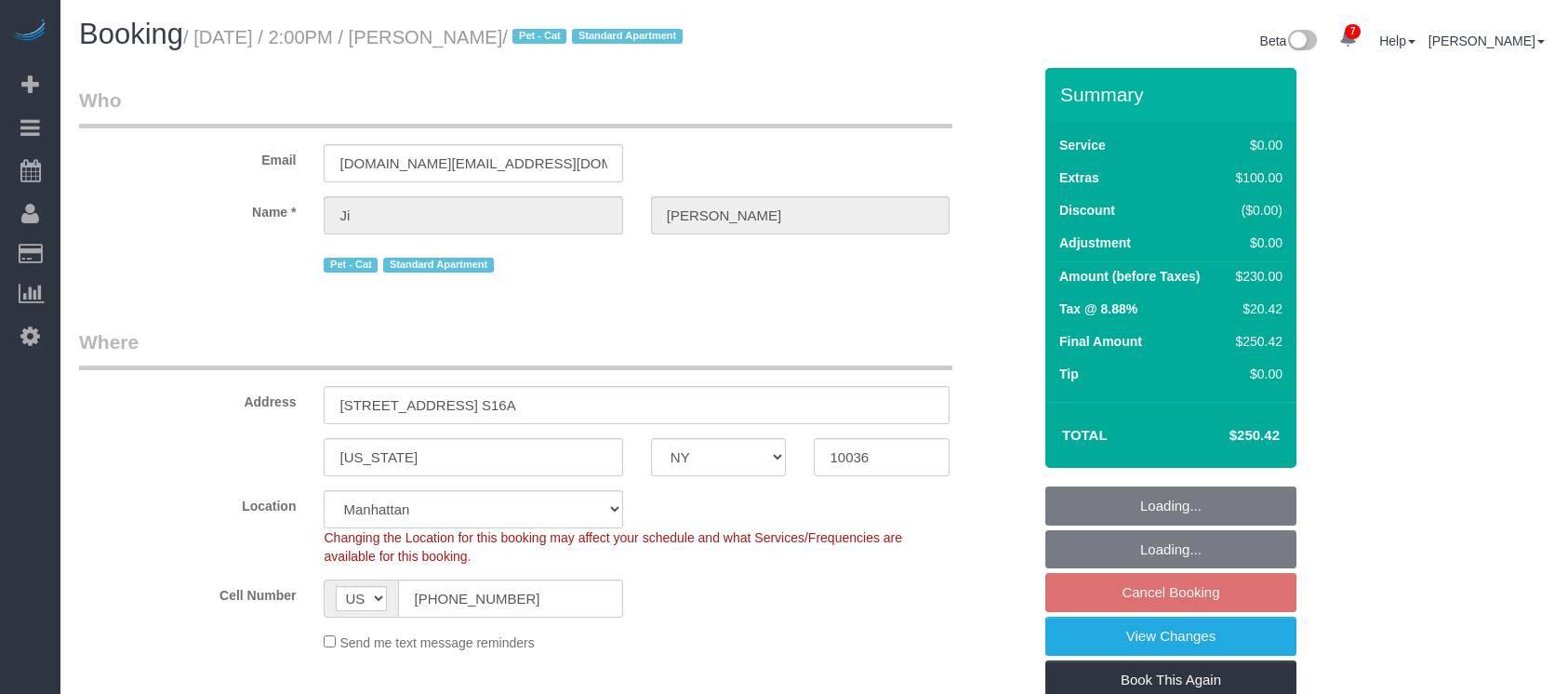
select select "NY"
select select "1"
select select "string:stripe-pm_1S0bFR4VGloSiKo7eifKeeWM"
select select "spot7"
select select "number:60"
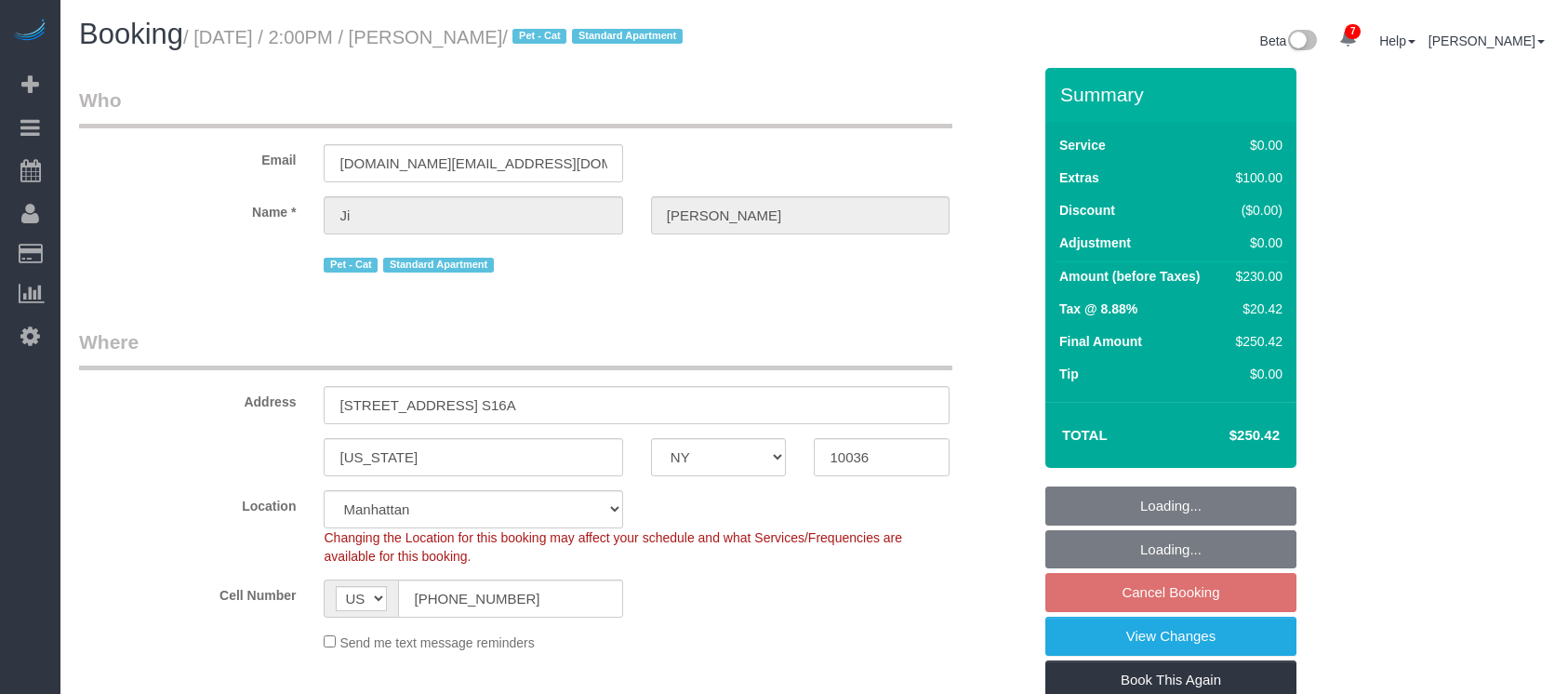
select select "number:75"
select select "number:14"
select select "number:5"
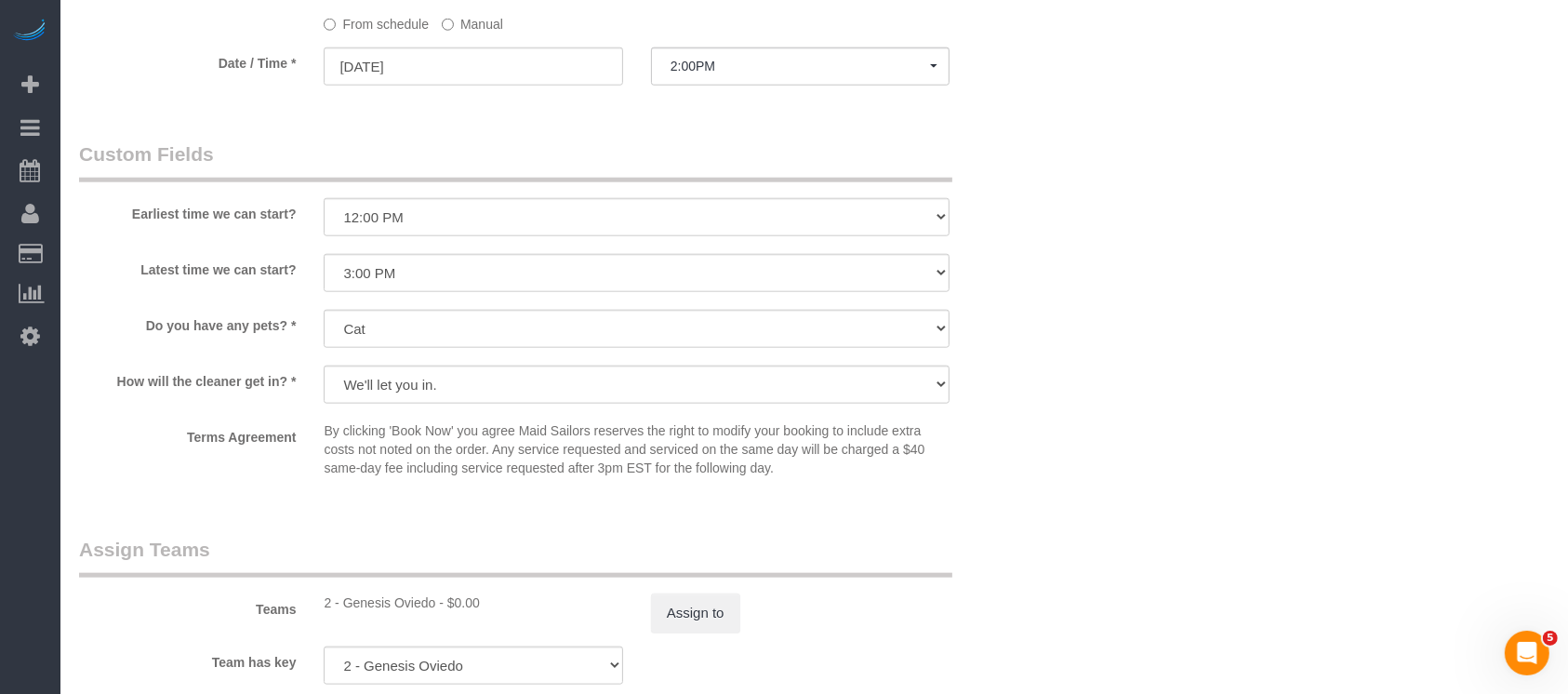
scroll to position [1983, 0]
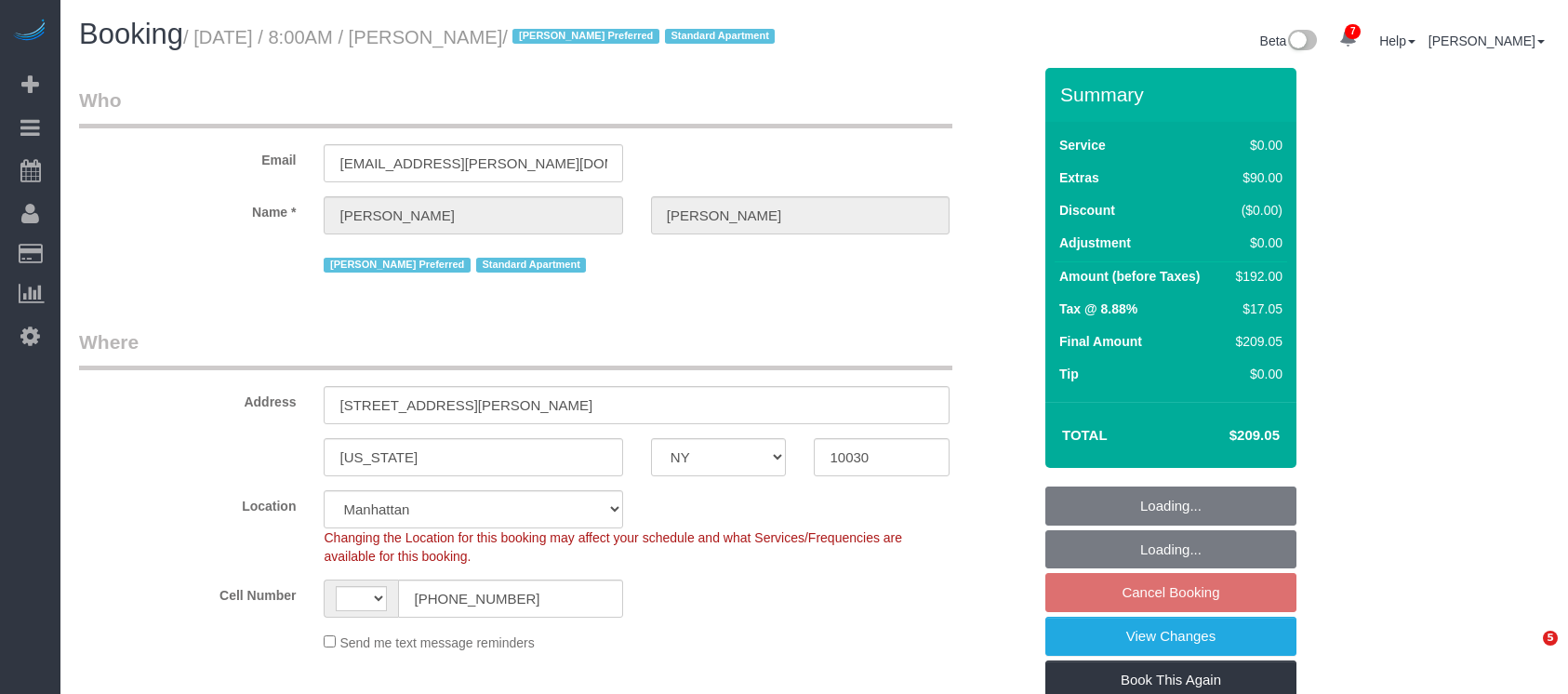
select select "NY"
select select "number:89"
select select "number:90"
select select "number:15"
select select "number:6"
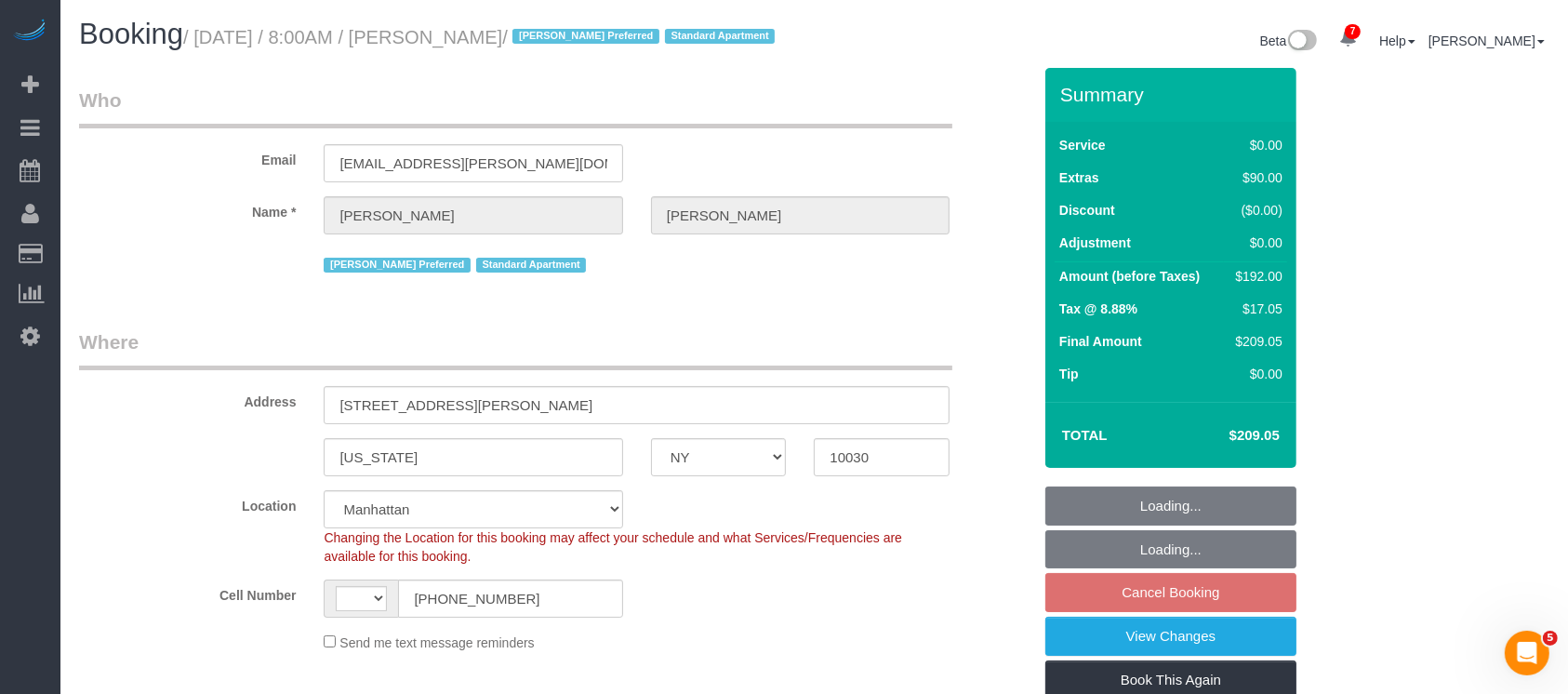
select select "string:[GEOGRAPHIC_DATA]"
select select "object:939"
select select "string:stripe-pm_1RzMjD4VGloSiKo7AQhaJz1S"
select select "spot1"
select select "object:1377"
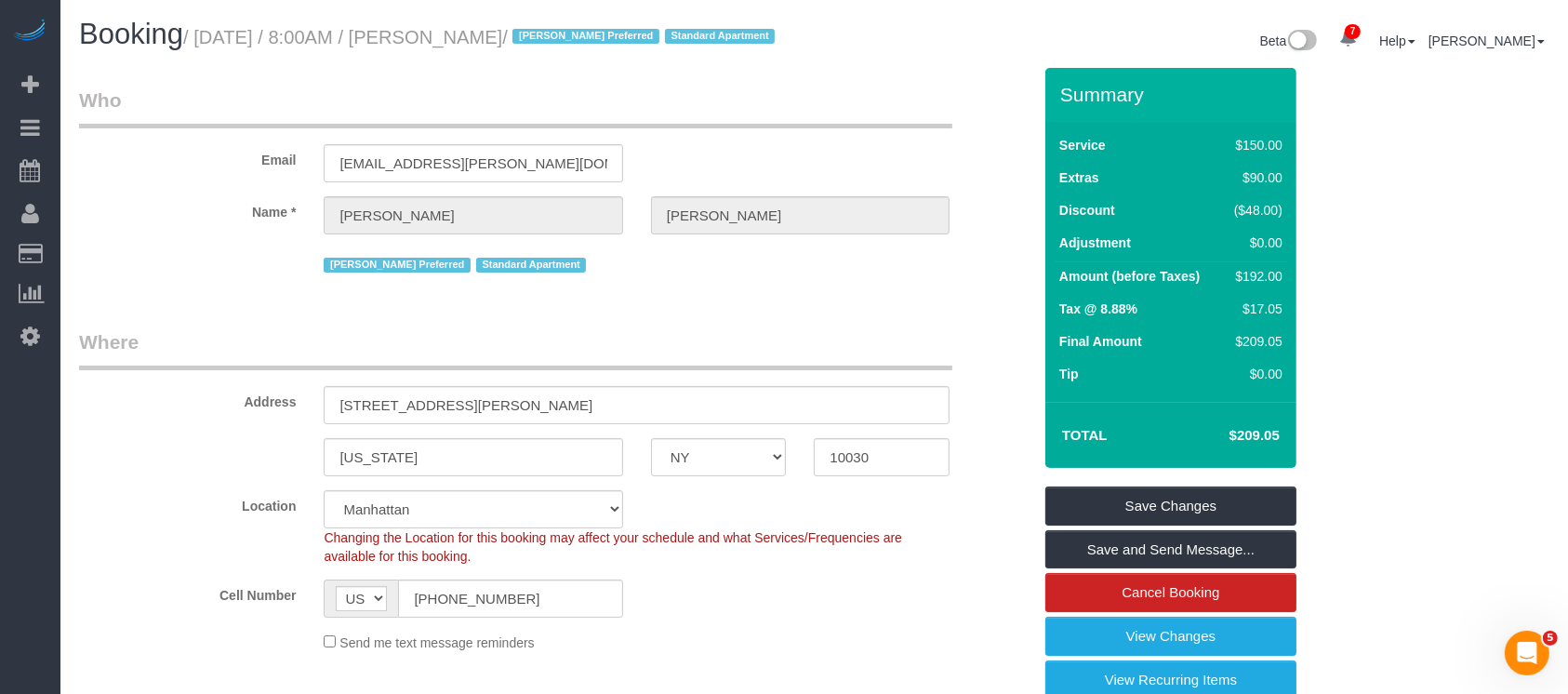
drag, startPoint x: 433, startPoint y: 38, endPoint x: 582, endPoint y: 56, distance: 150.1
click at [590, 41] on small "/ [DATE] / 8:00AM / [PERSON_NAME] / [PERSON_NAME] Preferred Standard Apartment" at bounding box center [482, 37] width 597 height 21
copy small "[PERSON_NAME]"
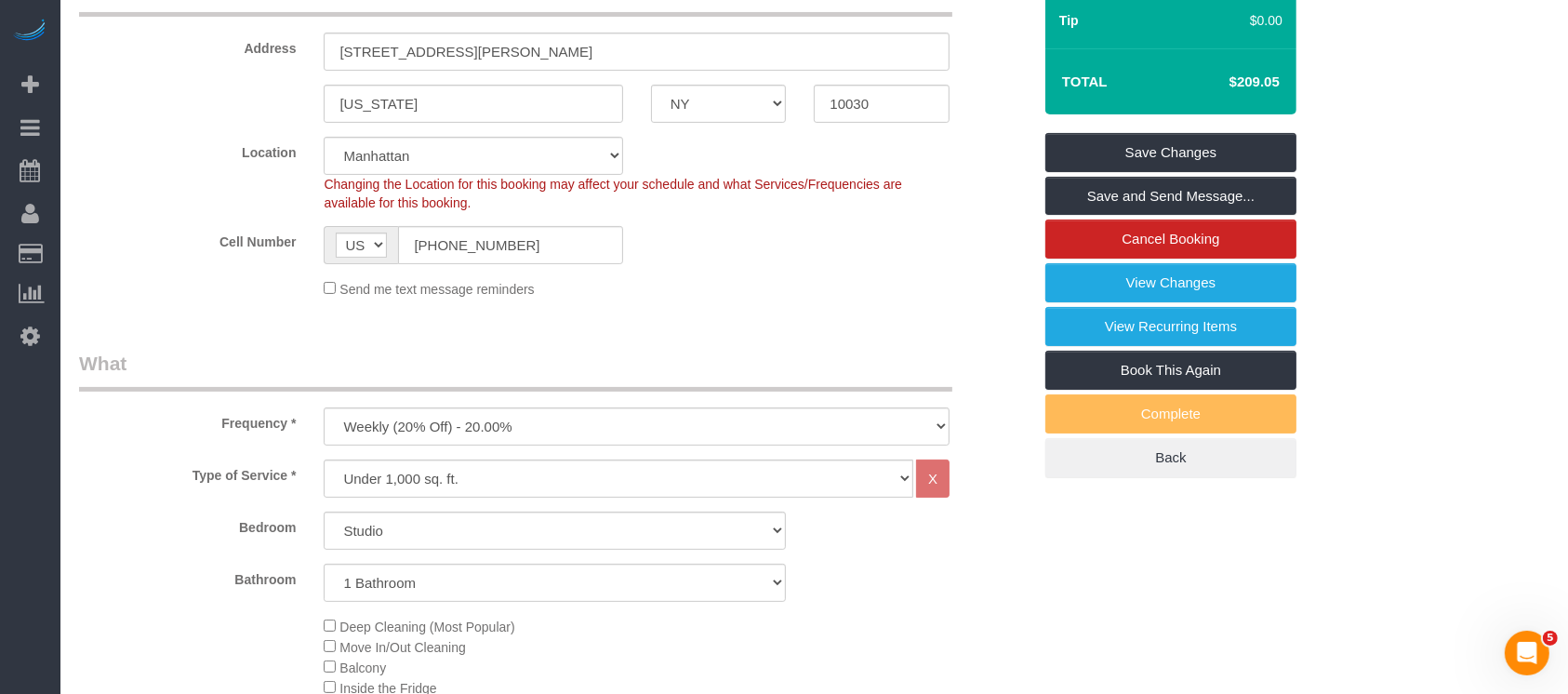
scroll to position [372, 0]
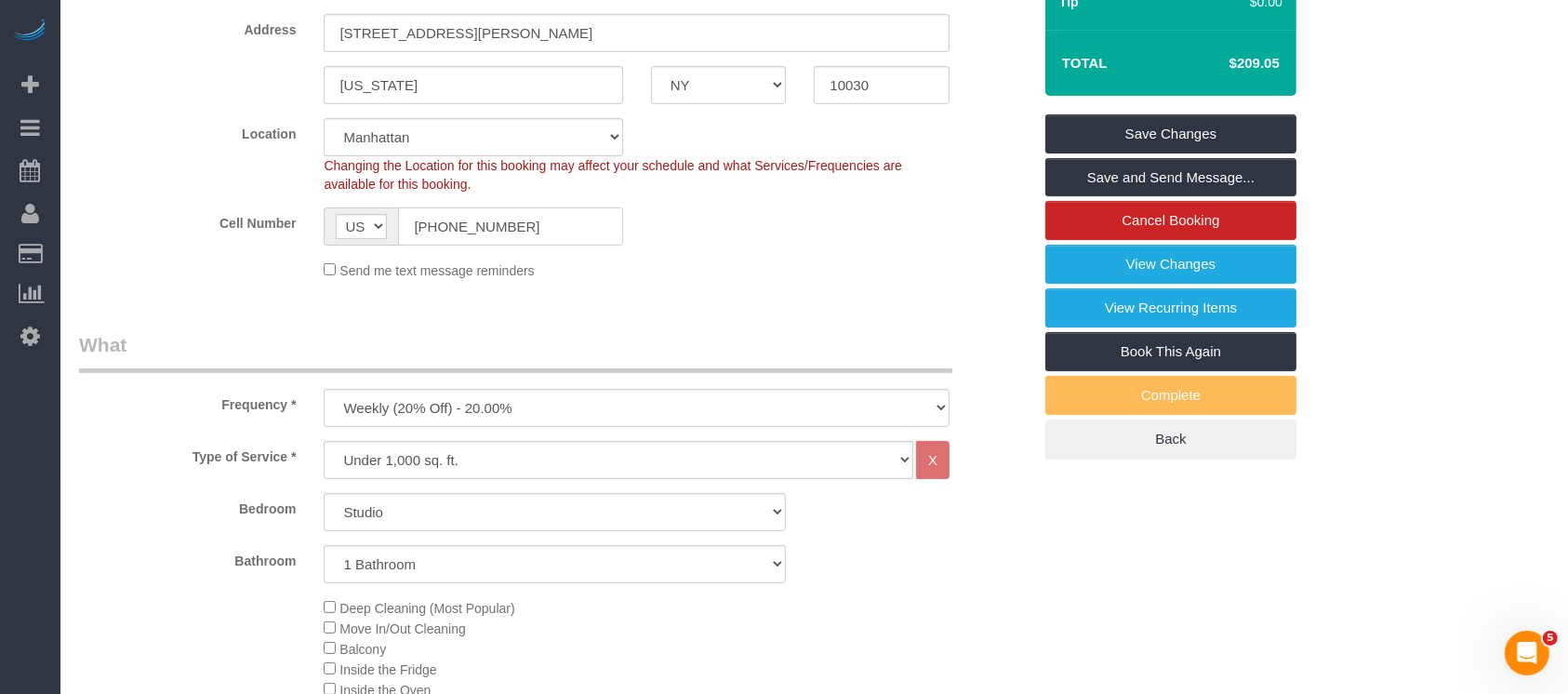
click at [458, 245] on input "[PHONE_NUMBER]" at bounding box center [511, 226] width 224 height 38
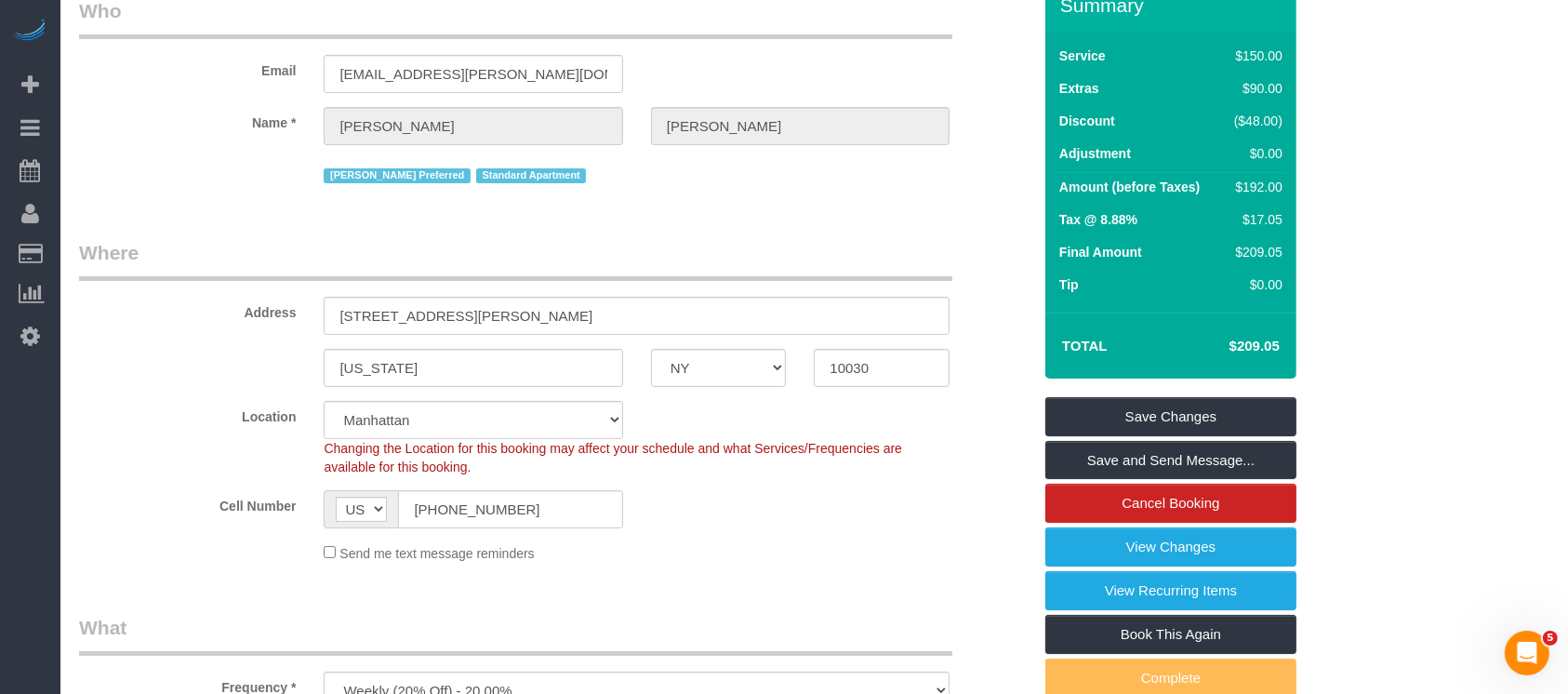
scroll to position [0, 0]
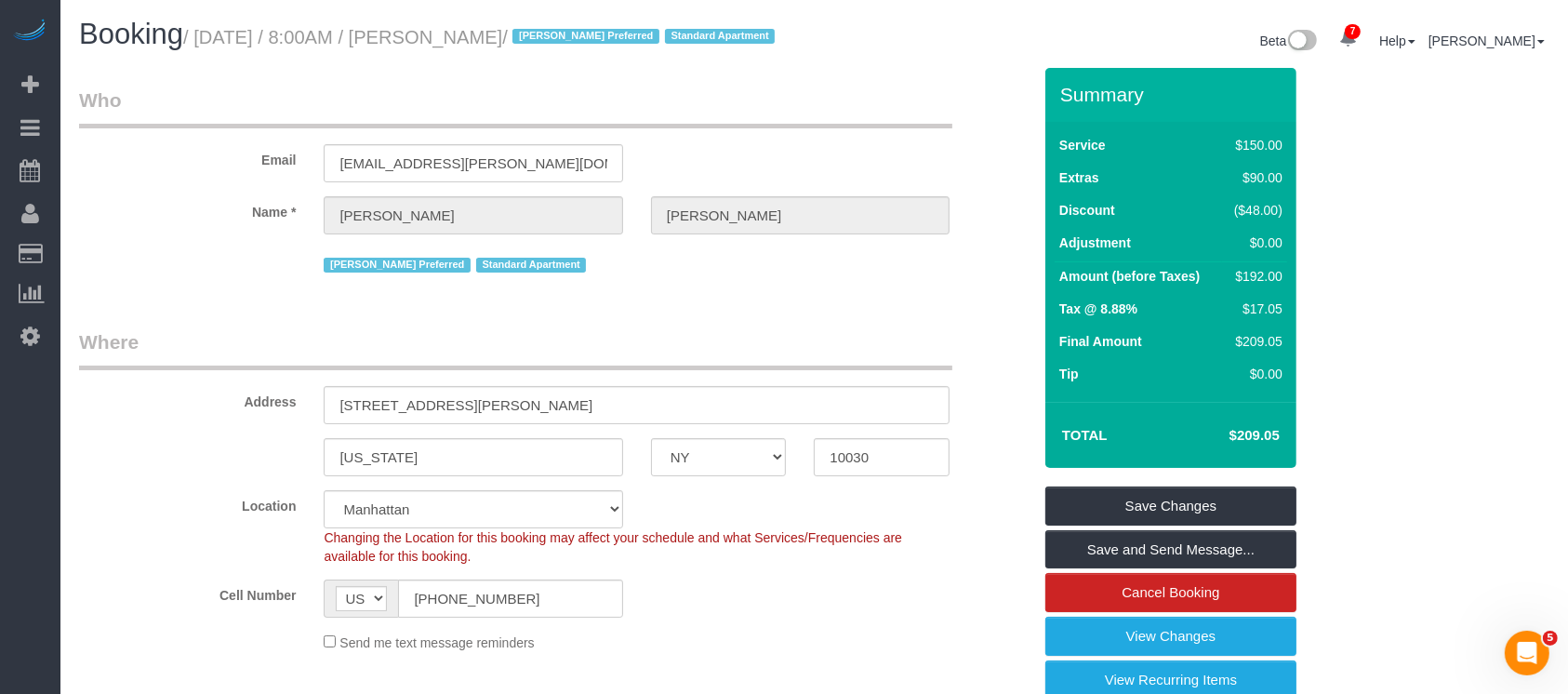
click at [887, 67] on div "Booking / [DATE] / 8:00AM / [PERSON_NAME] / [PERSON_NAME] Preferred Standard Ap…" at bounding box center [814, 44] width 1499 height 49
